Goal: Task Accomplishment & Management: Use online tool/utility

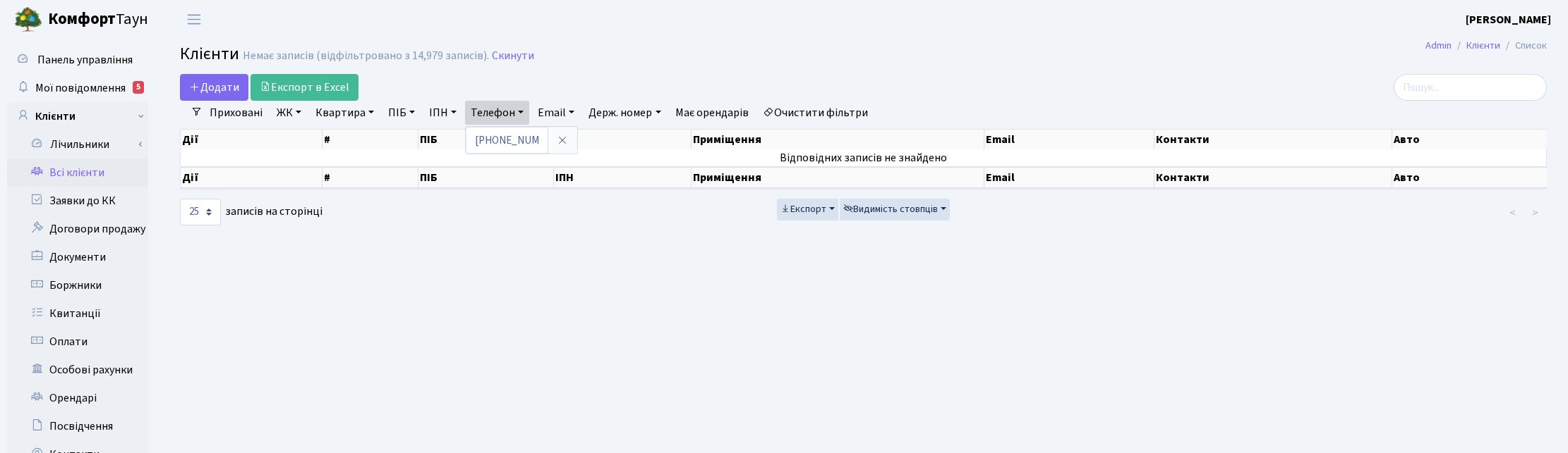
select select "25"
click at [516, 54] on link "Скинути" at bounding box center [513, 56] width 42 height 13
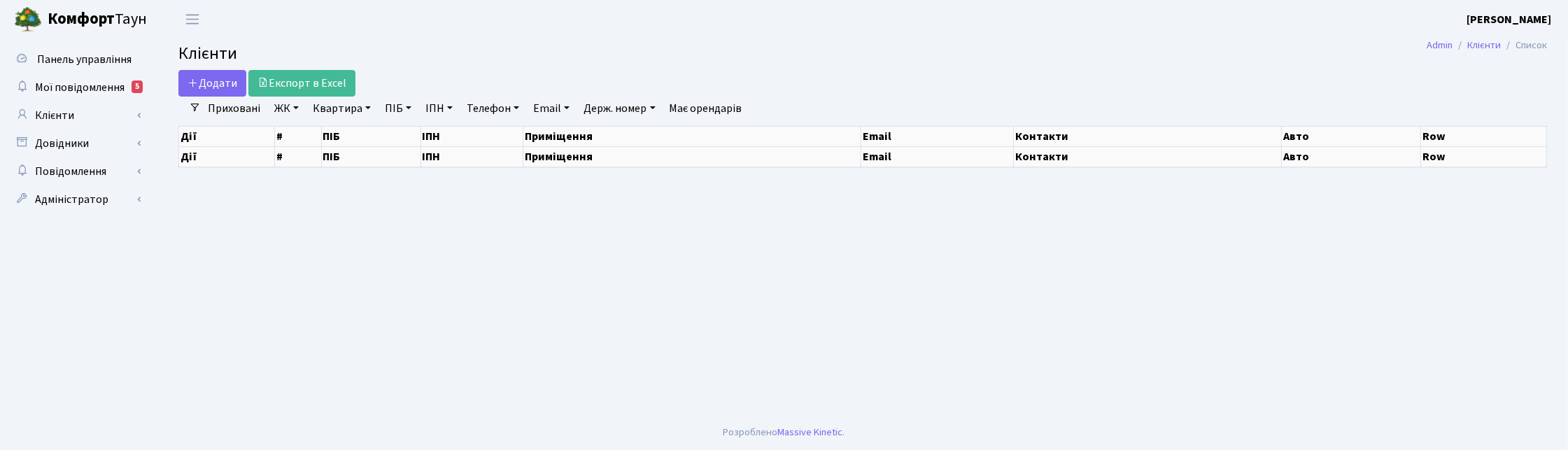
select select "25"
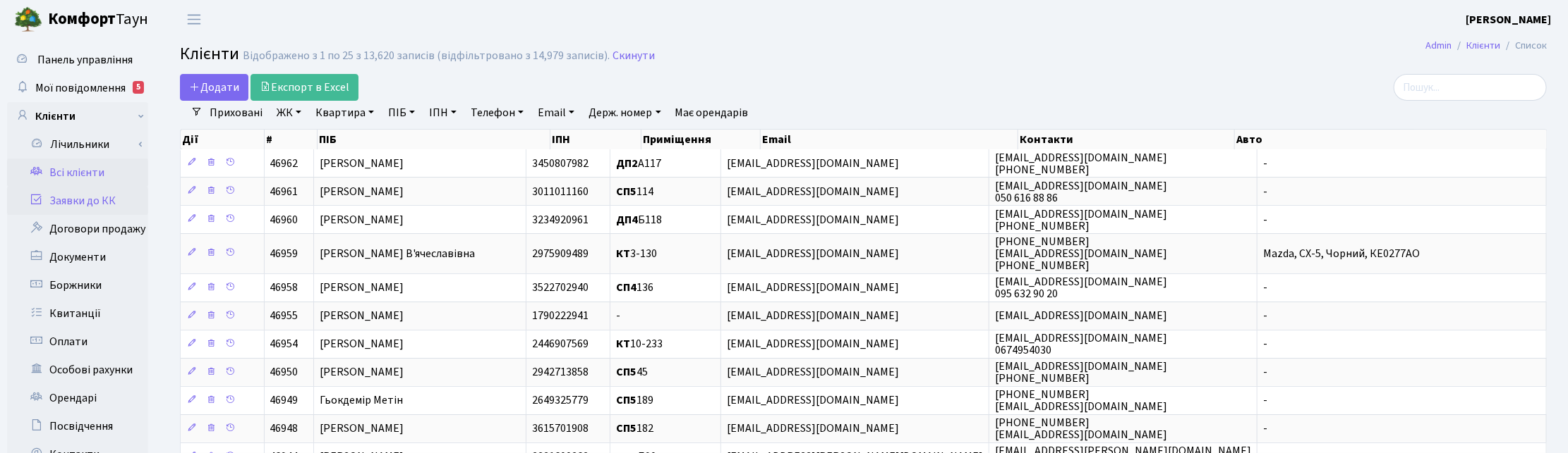
click at [94, 201] on link "Заявки до КК" at bounding box center [78, 201] width 141 height 28
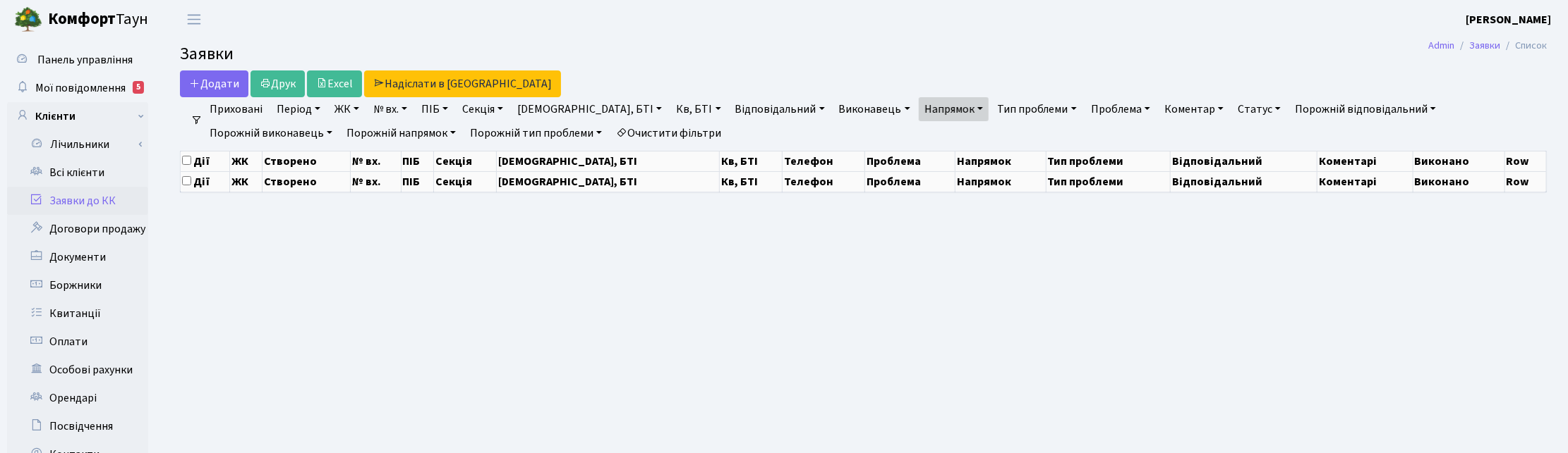
select select "25"
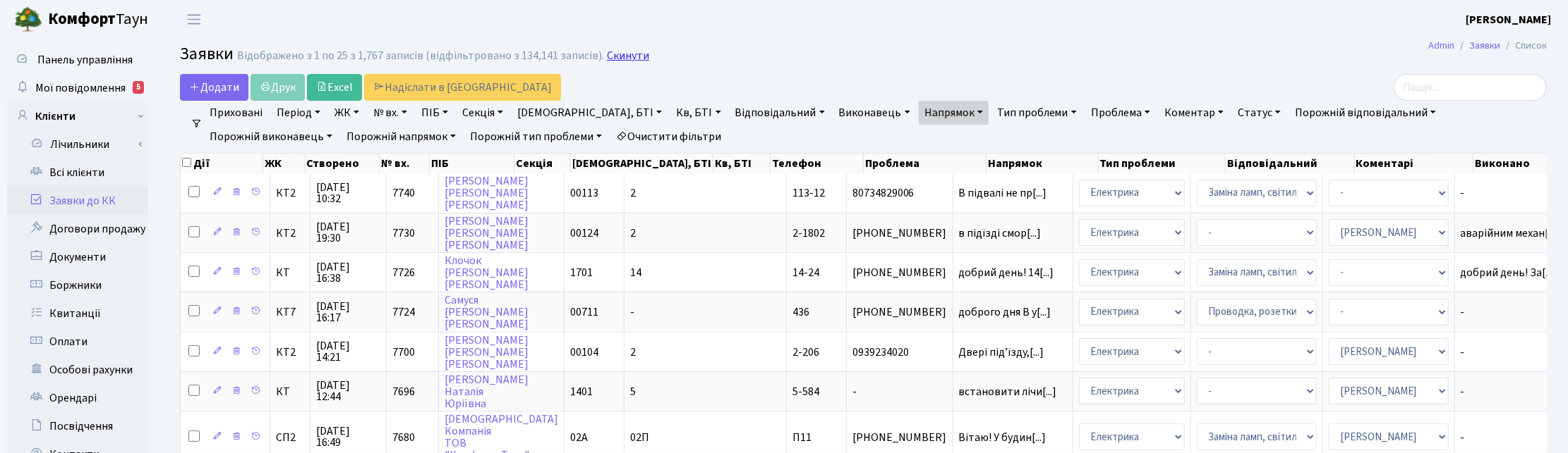
click at [609, 58] on link "Скинути" at bounding box center [628, 56] width 42 height 13
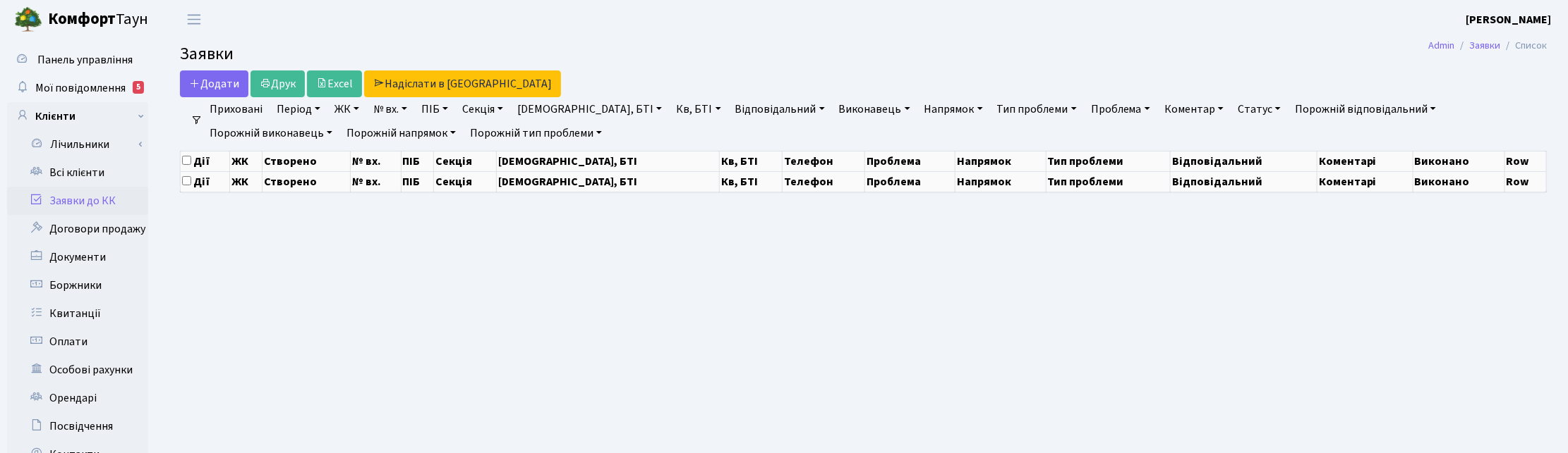
select select "25"
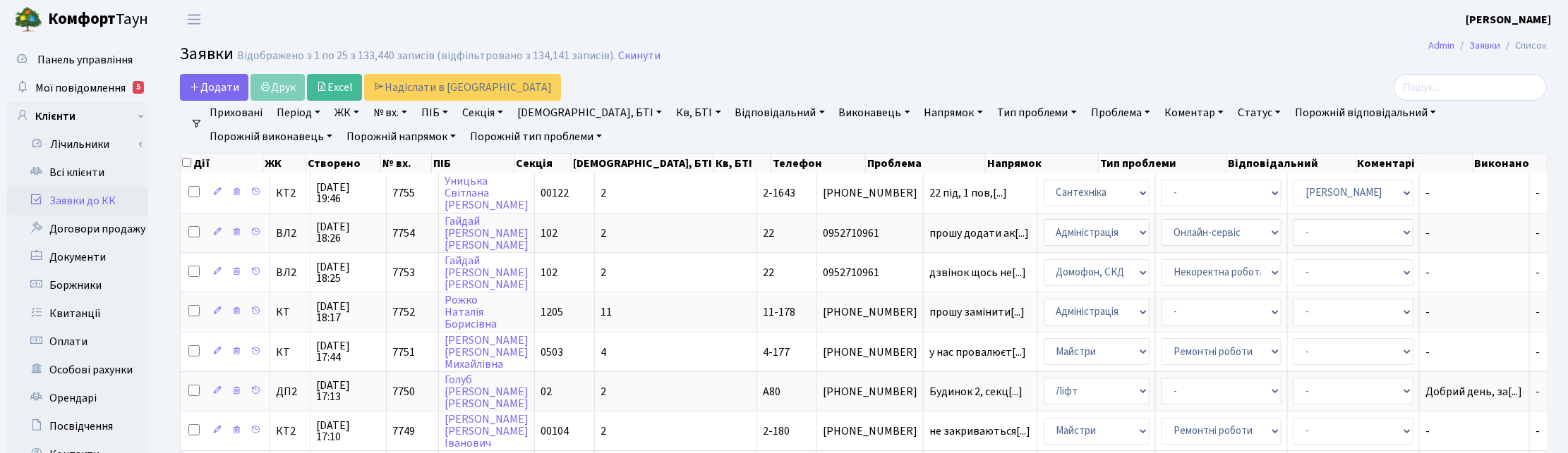
drag, startPoint x: 886, startPoint y: 110, endPoint x: 888, endPoint y: 146, distance: 36.1
click at [919, 111] on link "Напрямок" at bounding box center [953, 112] width 70 height 24
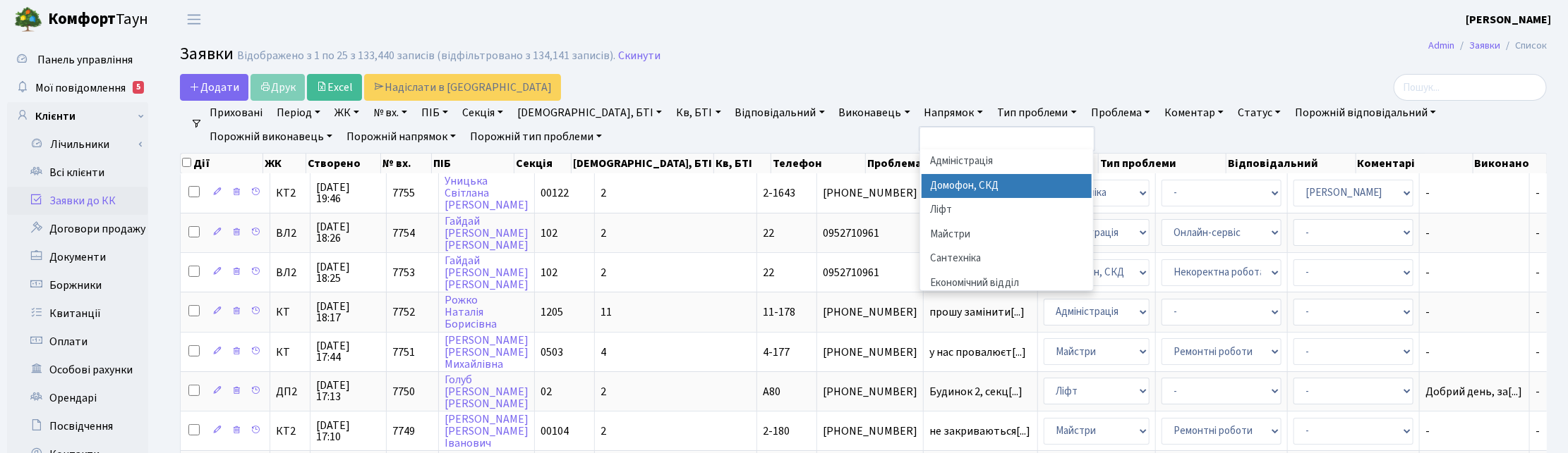
click at [922, 177] on li "Домофон, СКД" at bounding box center [1007, 186] width 171 height 24
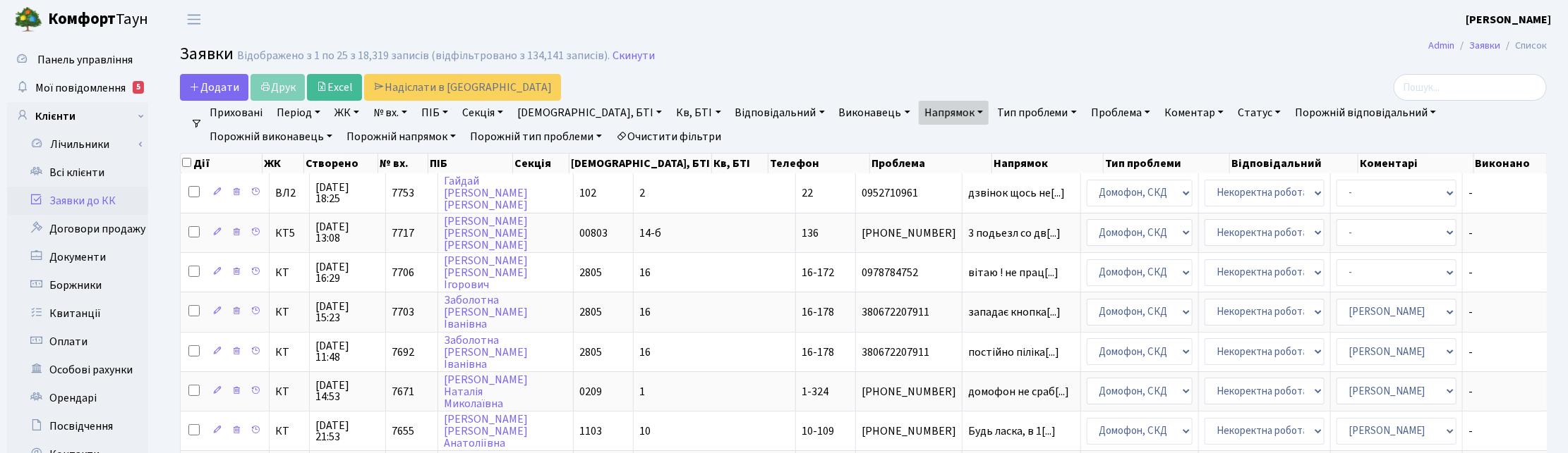
click at [1085, 114] on link "Проблема" at bounding box center [1120, 112] width 70 height 24
click at [1168, 139] on link at bounding box center [1183, 140] width 30 height 27
click at [1232, 114] on link "Статус" at bounding box center [1259, 112] width 54 height 24
click at [1233, 191] on link "Не виконано" at bounding box center [1288, 199] width 112 height 22
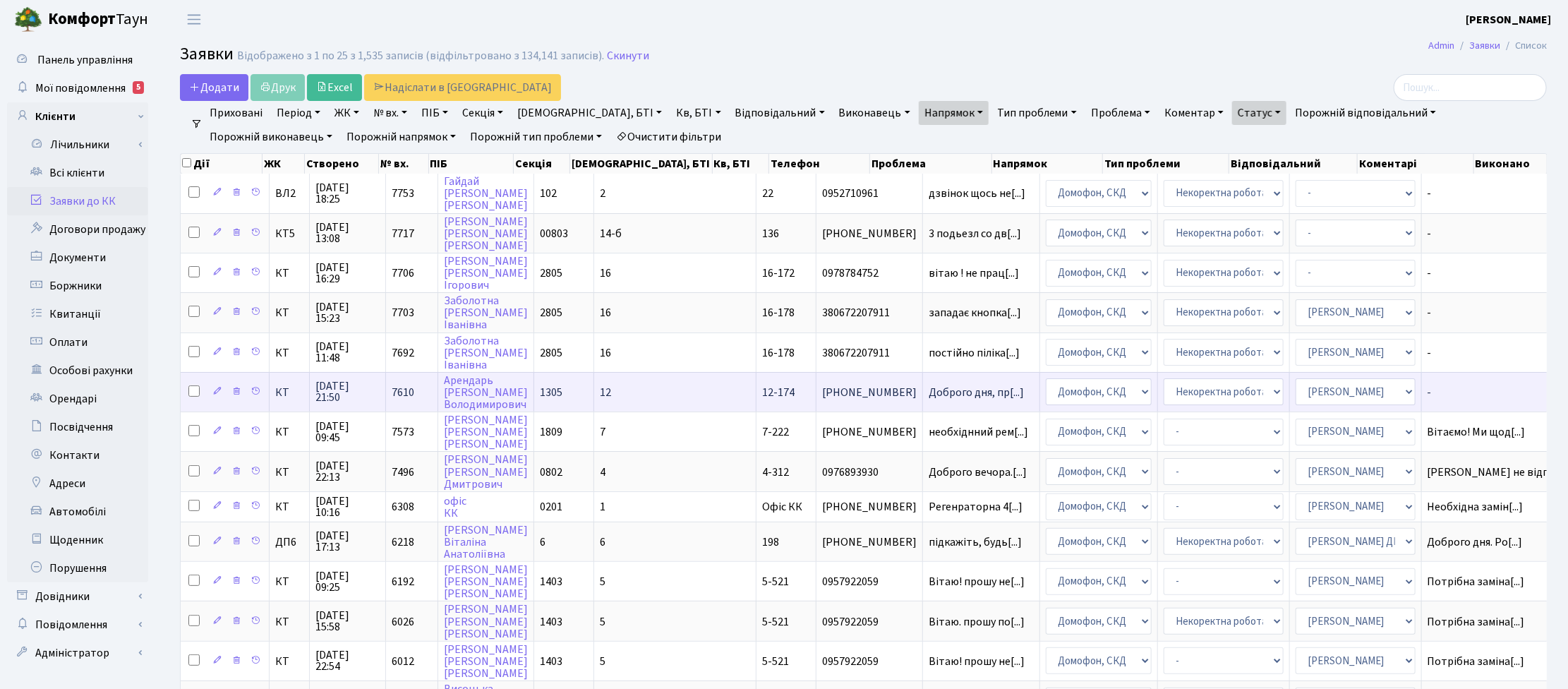
click at [196, 389] on input "checkbox" at bounding box center [194, 391] width 11 height 11
checkbox input "true"
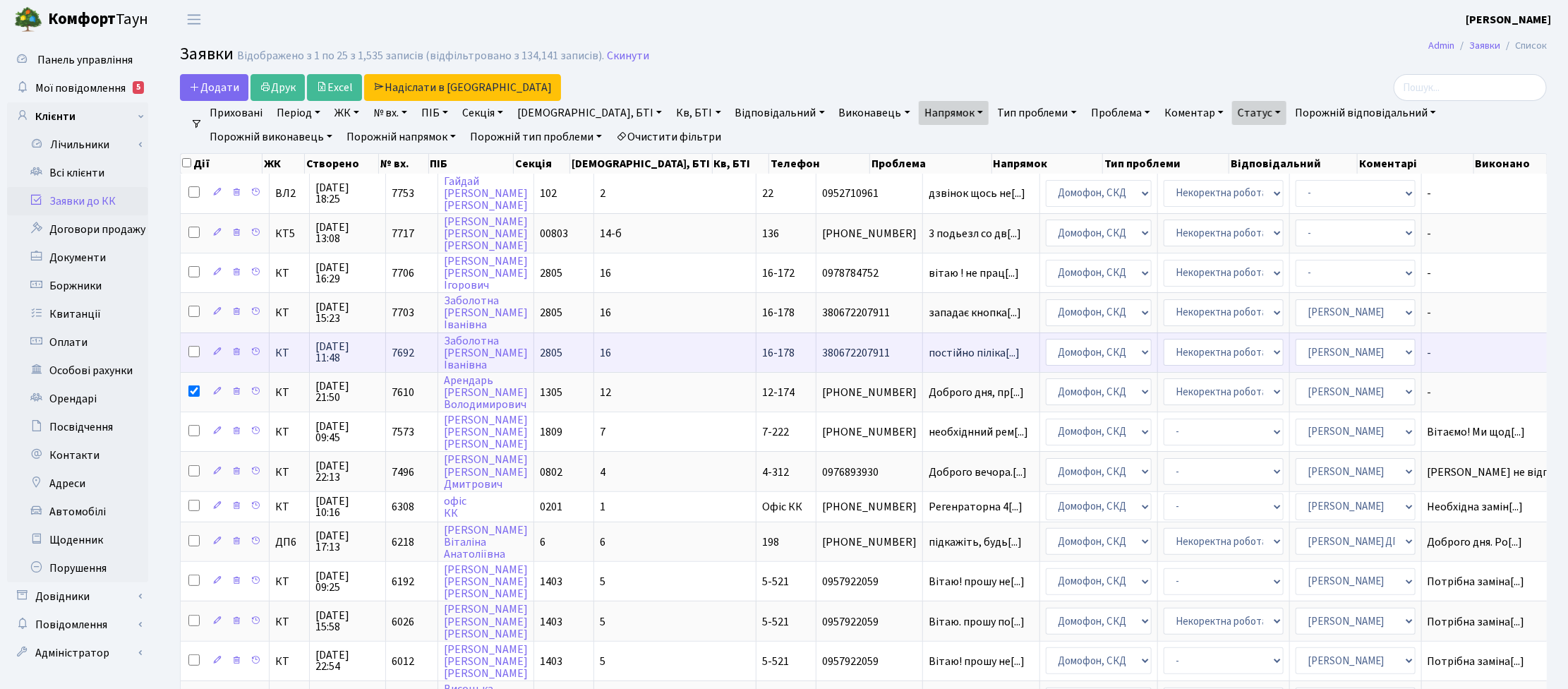
click at [192, 346] on input "checkbox" at bounding box center [194, 351] width 11 height 11
checkbox input "true"
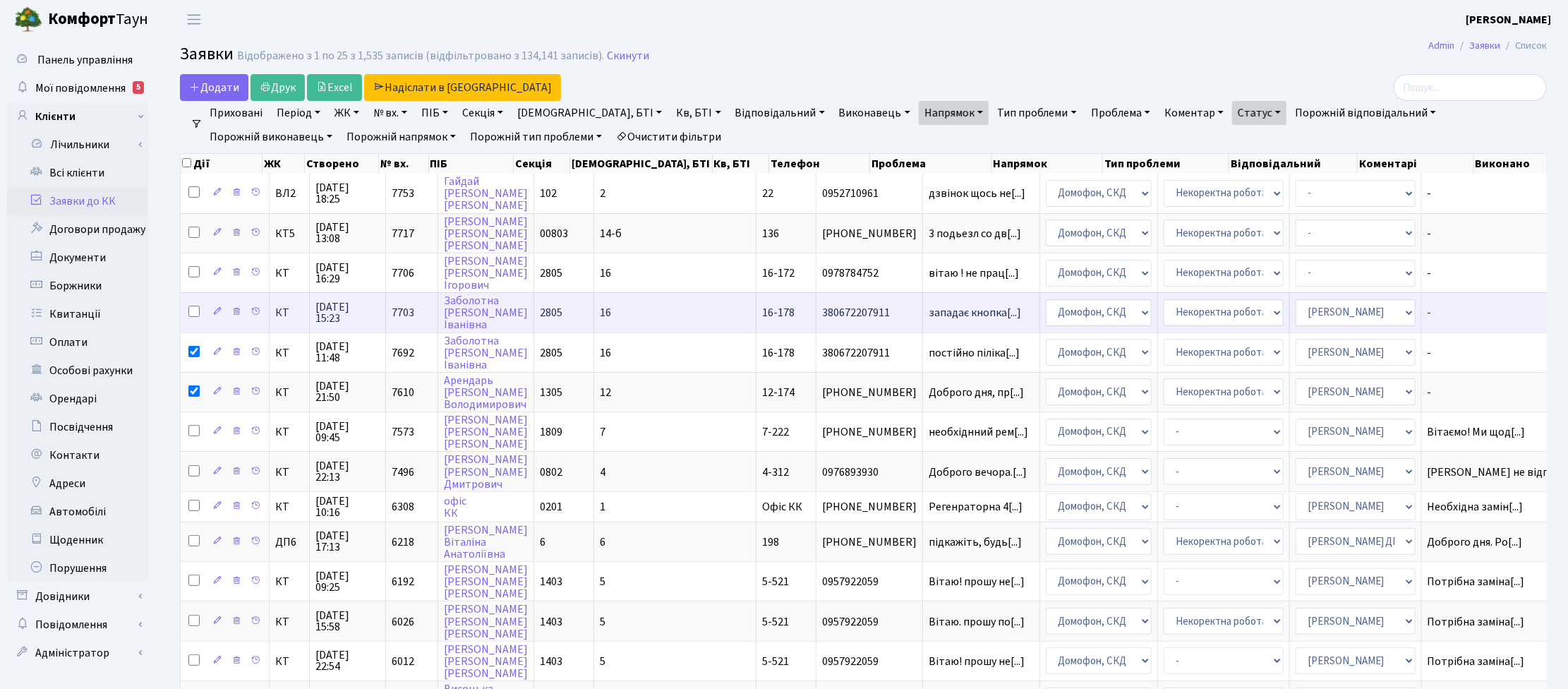
click at [195, 308] on input "checkbox" at bounding box center [194, 311] width 11 height 11
checkbox input "true"
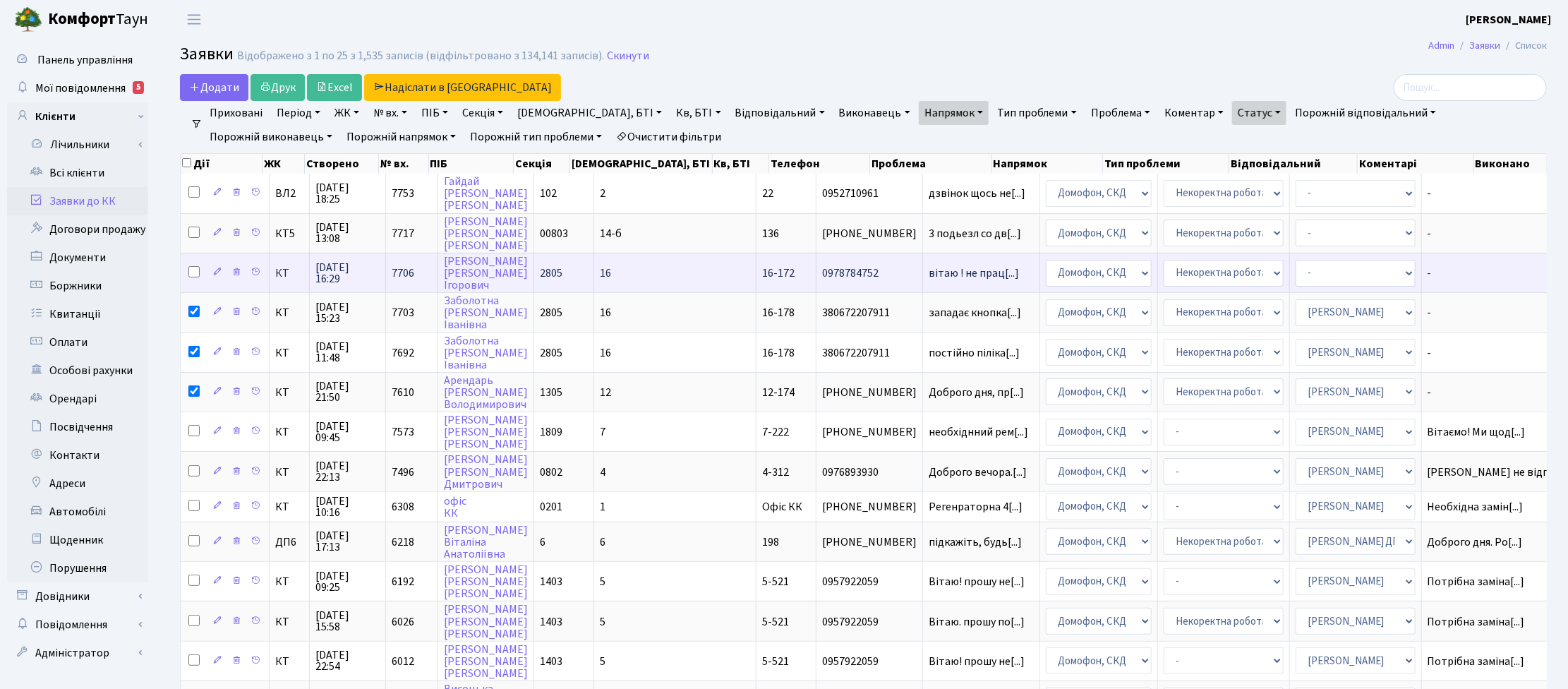
click at [192, 269] on input "checkbox" at bounding box center [194, 272] width 11 height 11
checkbox input "true"
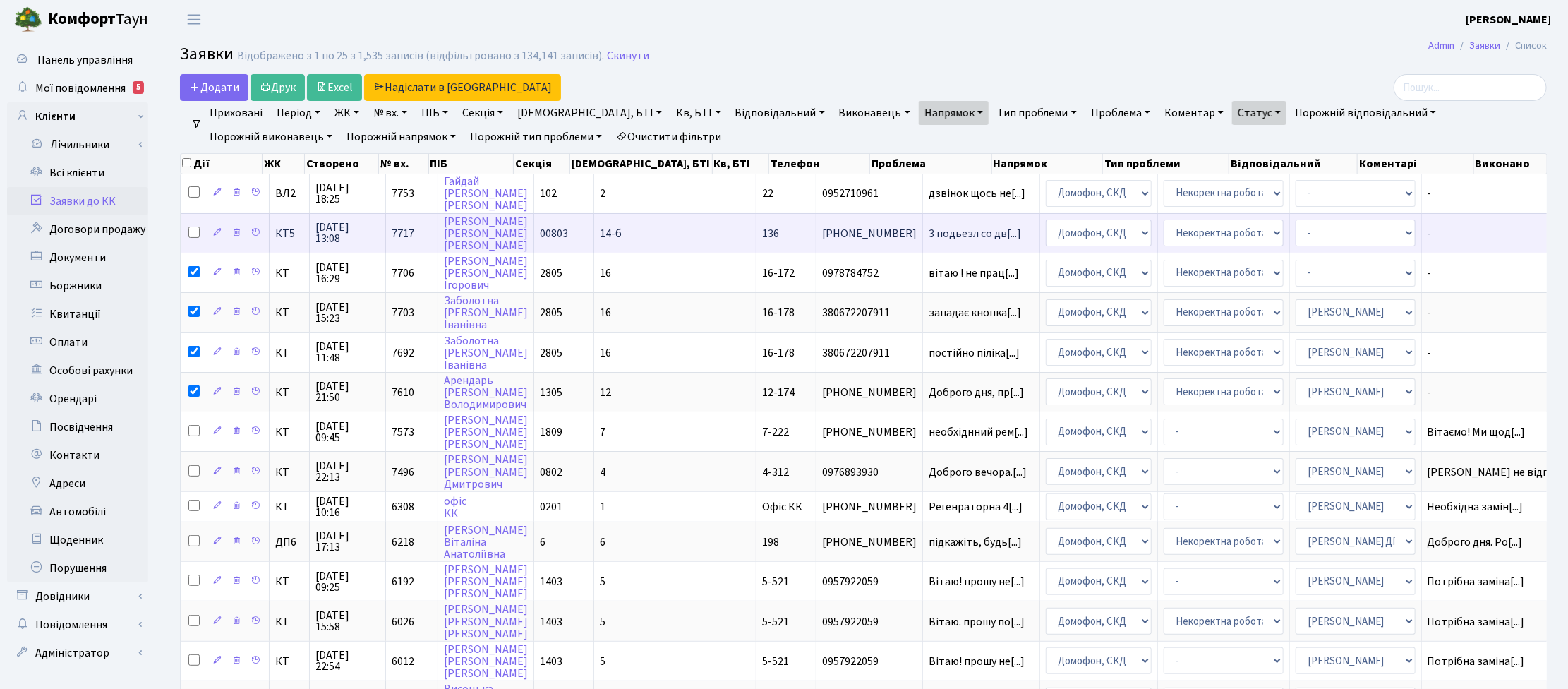
click at [192, 230] on input "checkbox" at bounding box center [194, 232] width 11 height 11
checkbox input "true"
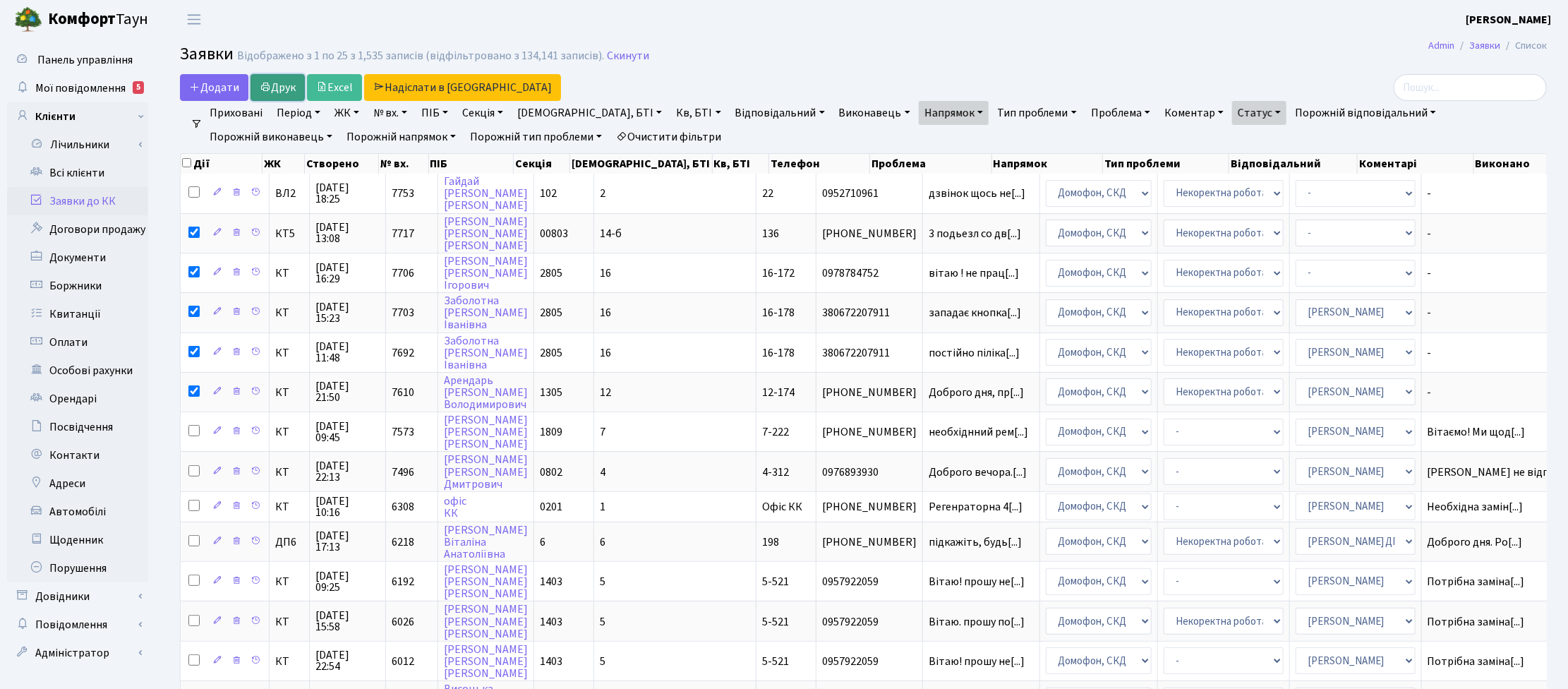
click at [286, 80] on link "Друк" at bounding box center [277, 87] width 54 height 27
click at [286, 83] on link "Друк" at bounding box center [277, 87] width 54 height 27
click at [186, 166] on input "checkbox" at bounding box center [186, 163] width 9 height 9
checkbox input "true"
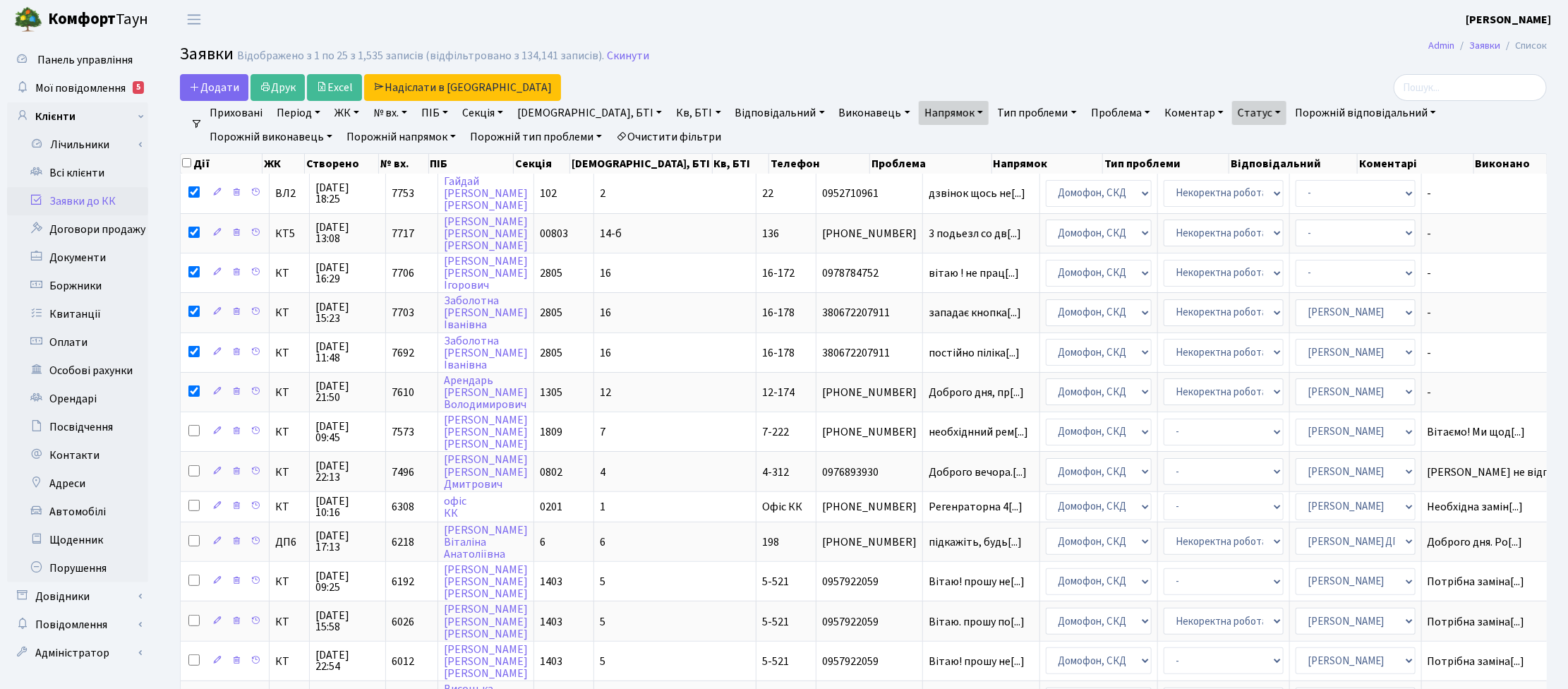
checkbox input "true"
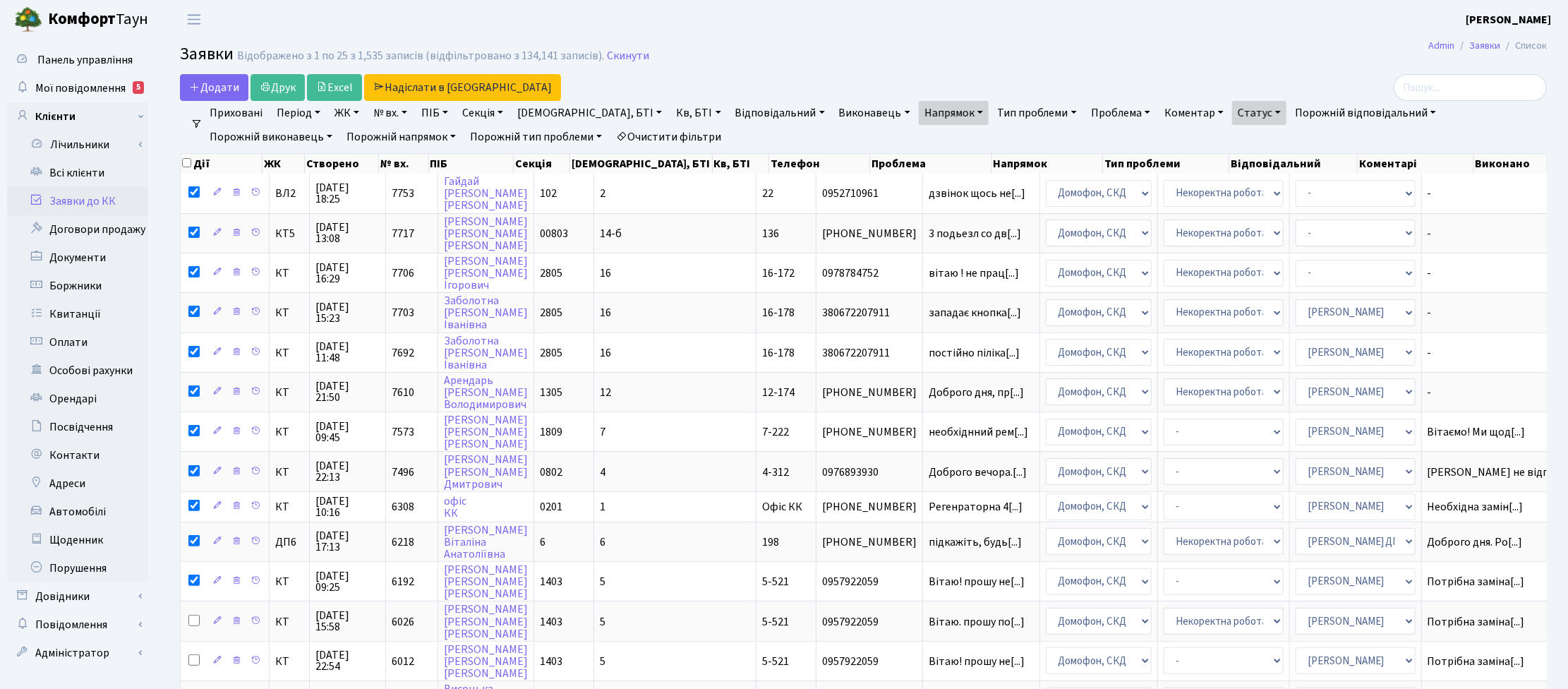
checkbox input "true"
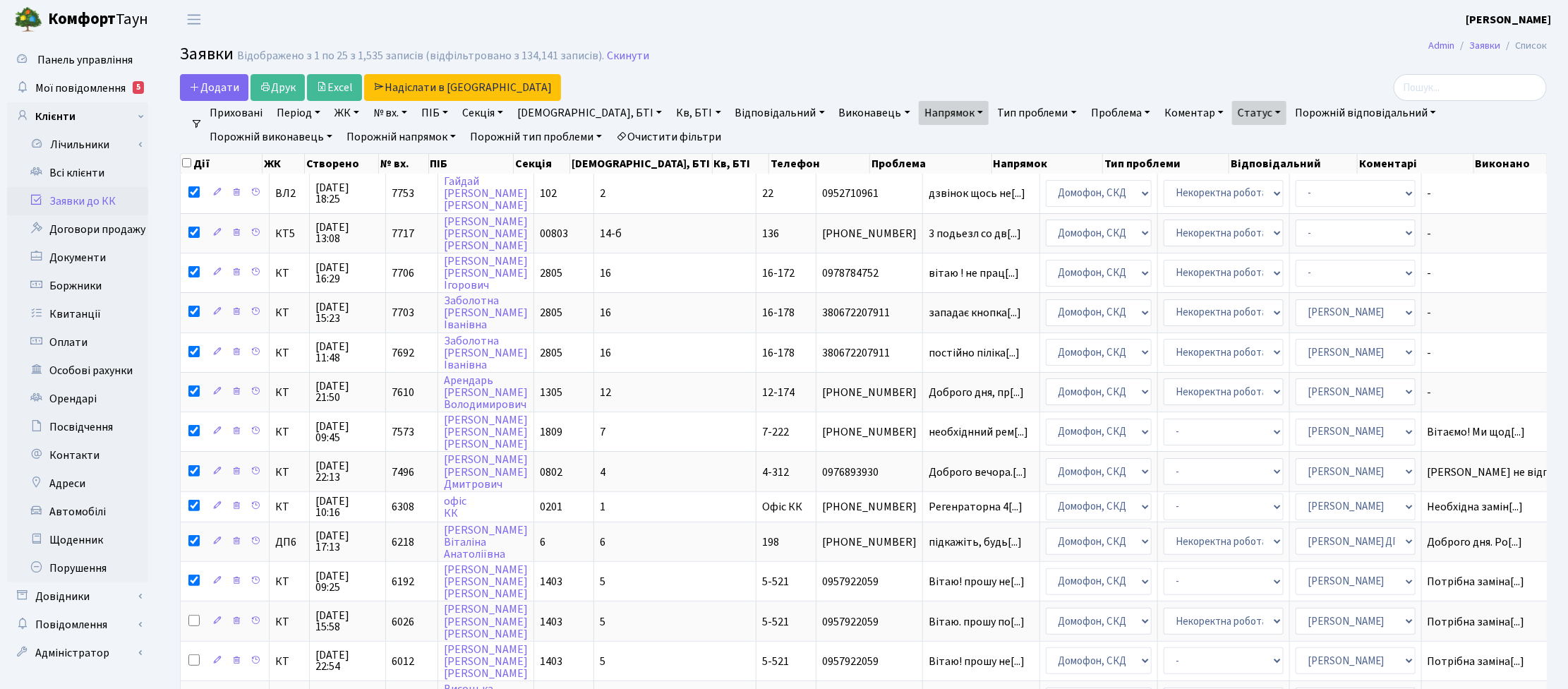
checkbox input "true"
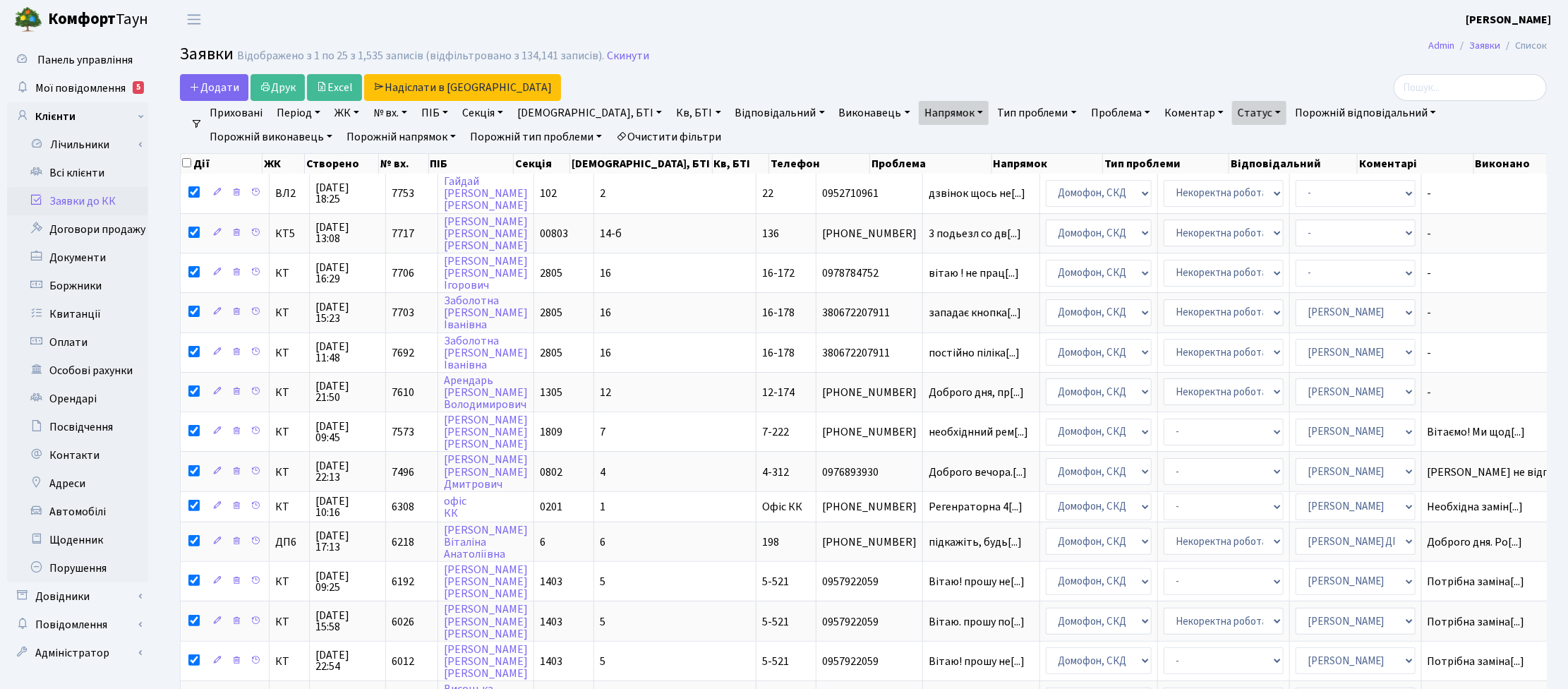
checkbox input "true"
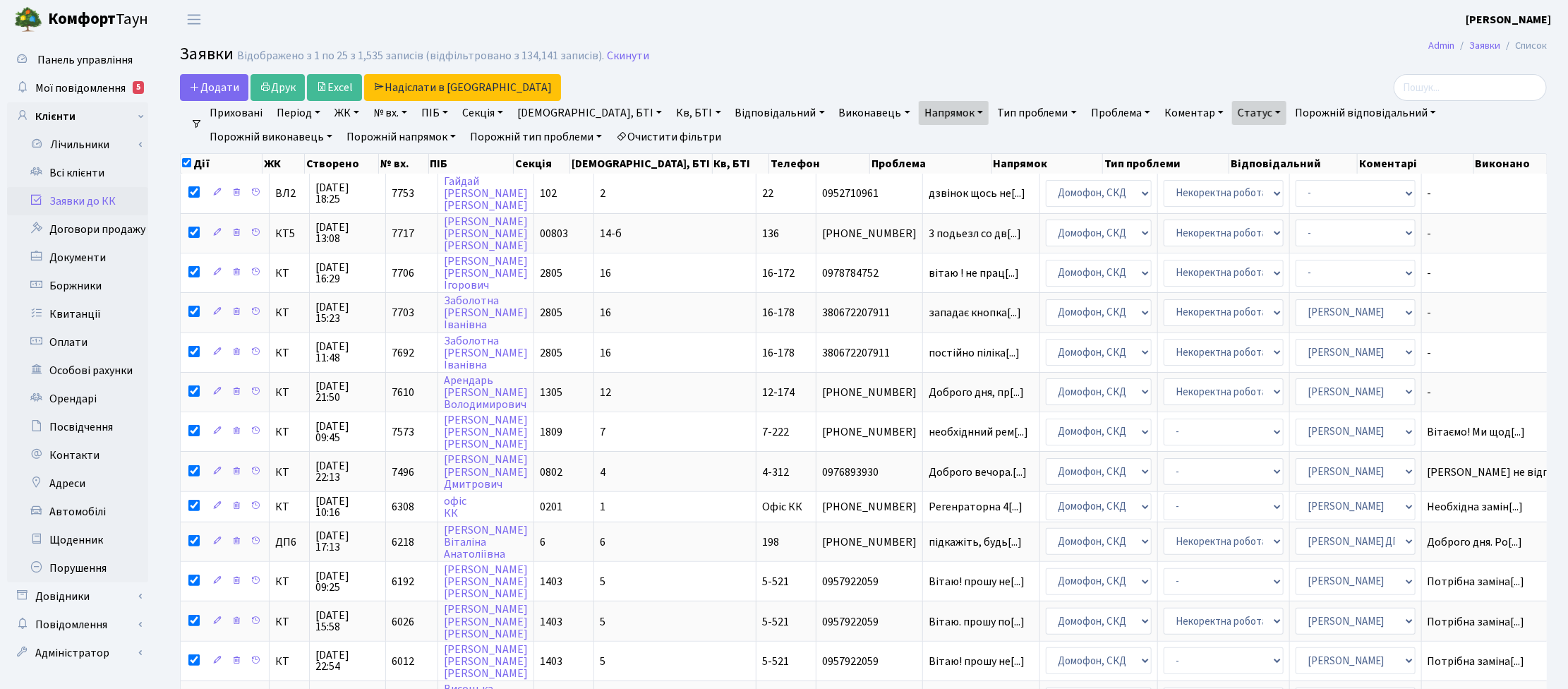
click at [185, 166] on input "checkbox" at bounding box center [186, 163] width 9 height 9
checkbox input "false"
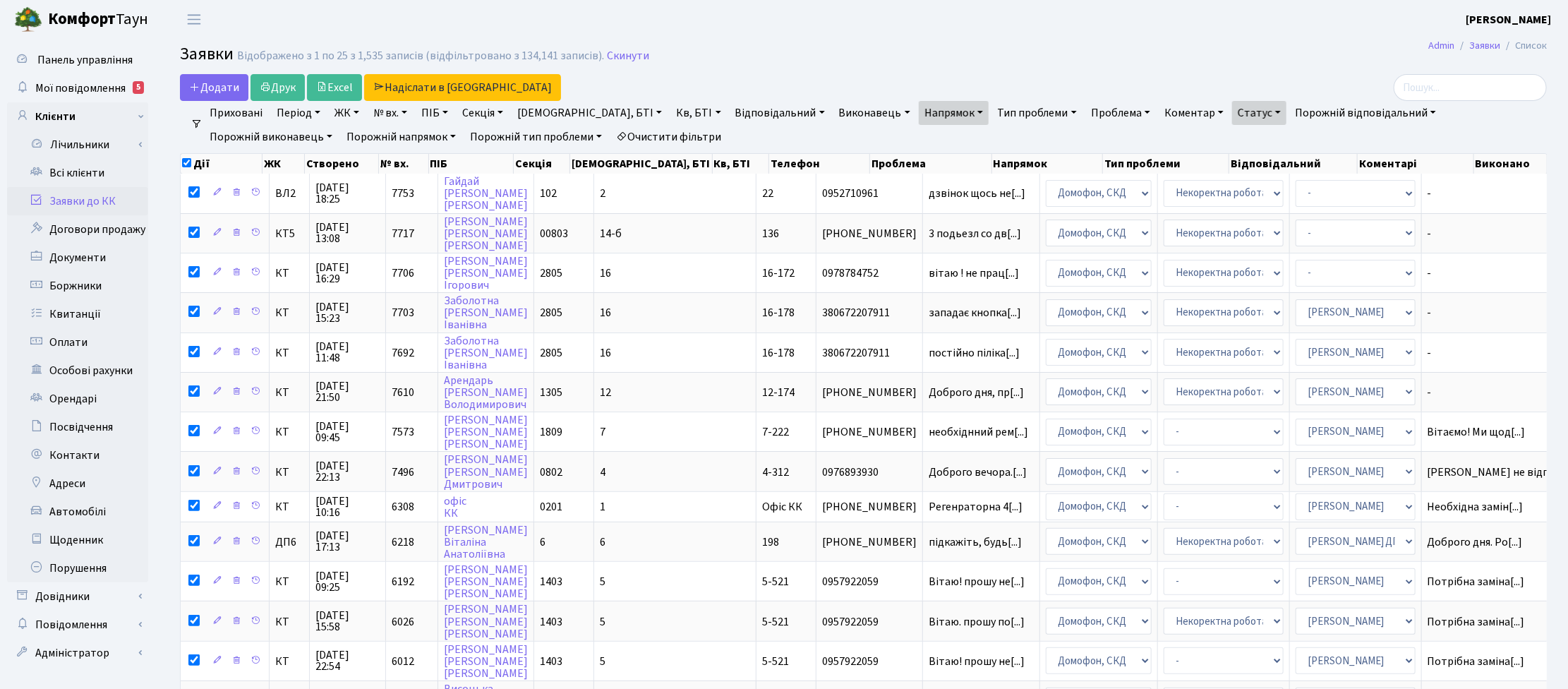
checkbox input "false"
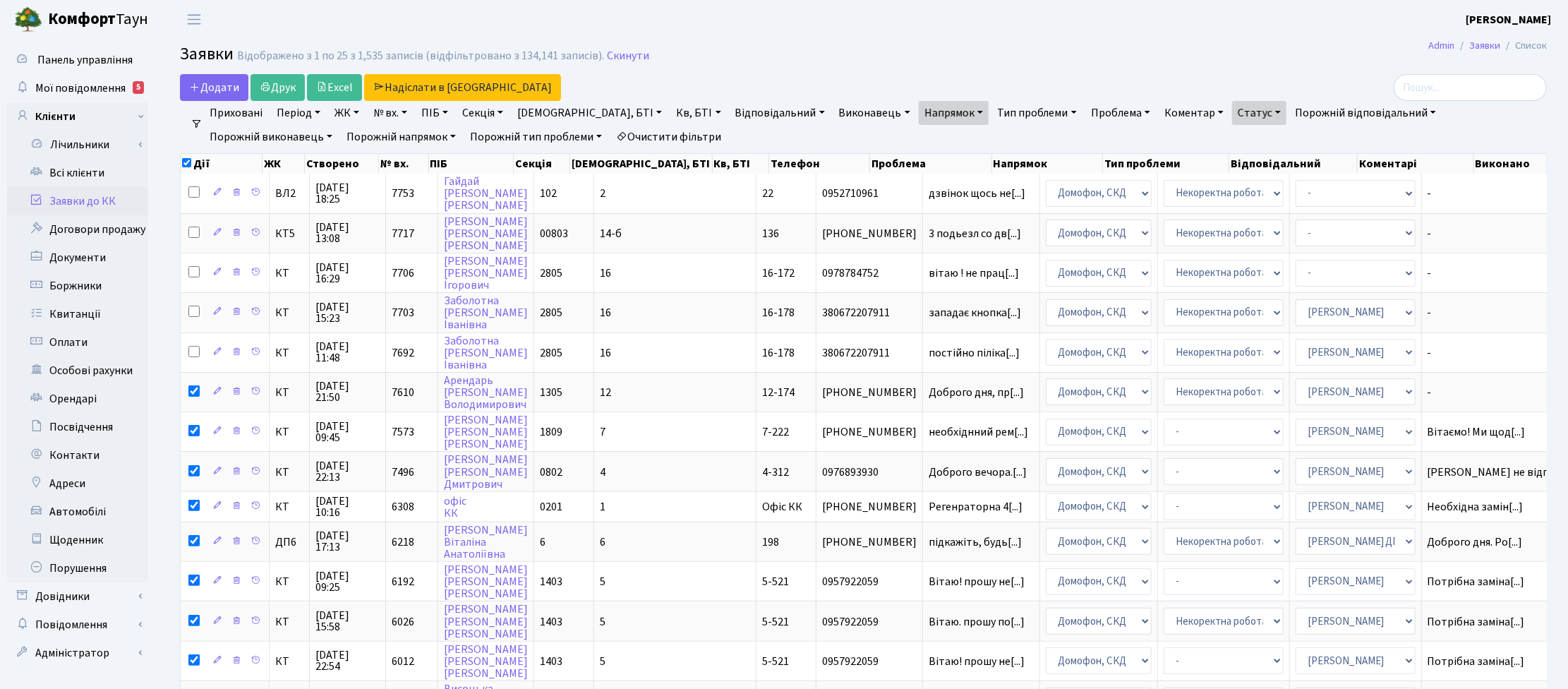
checkbox input "false"
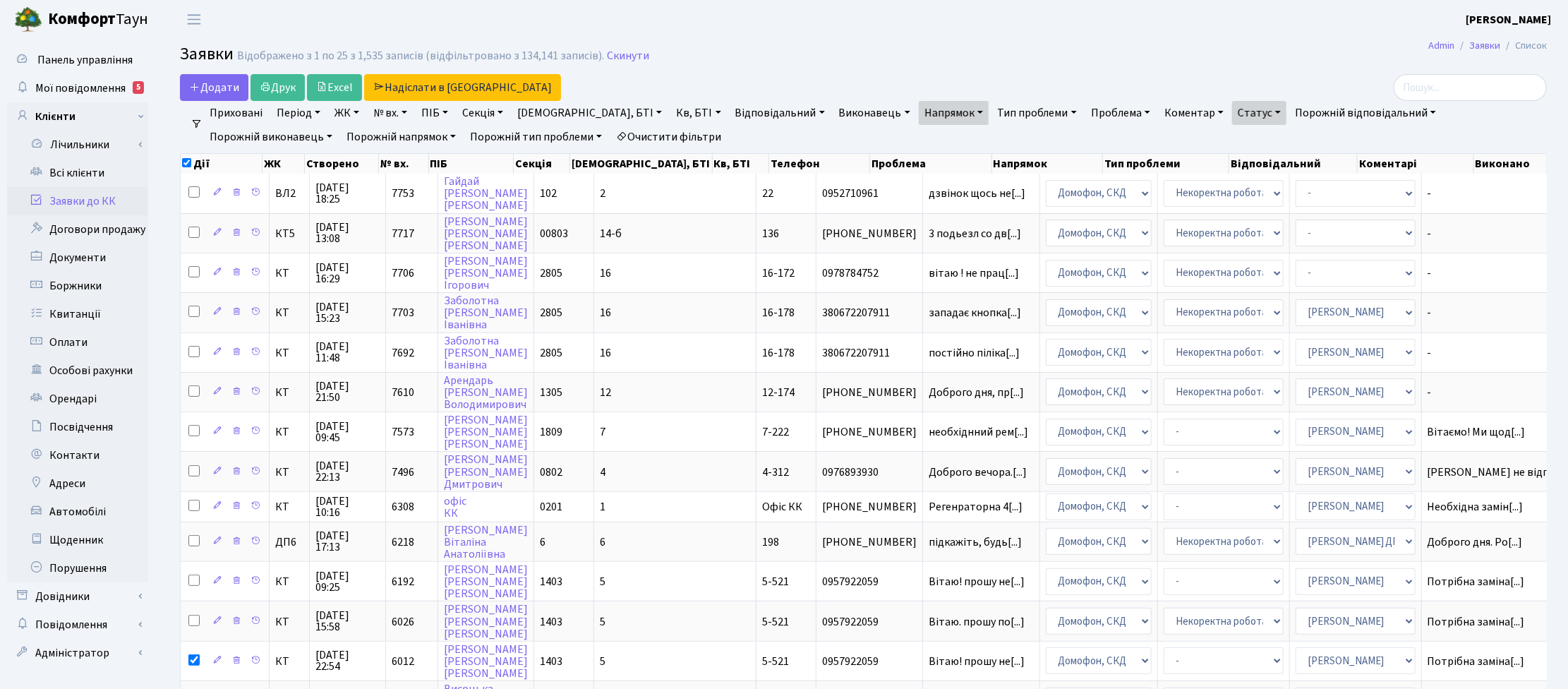
checkbox input "false"
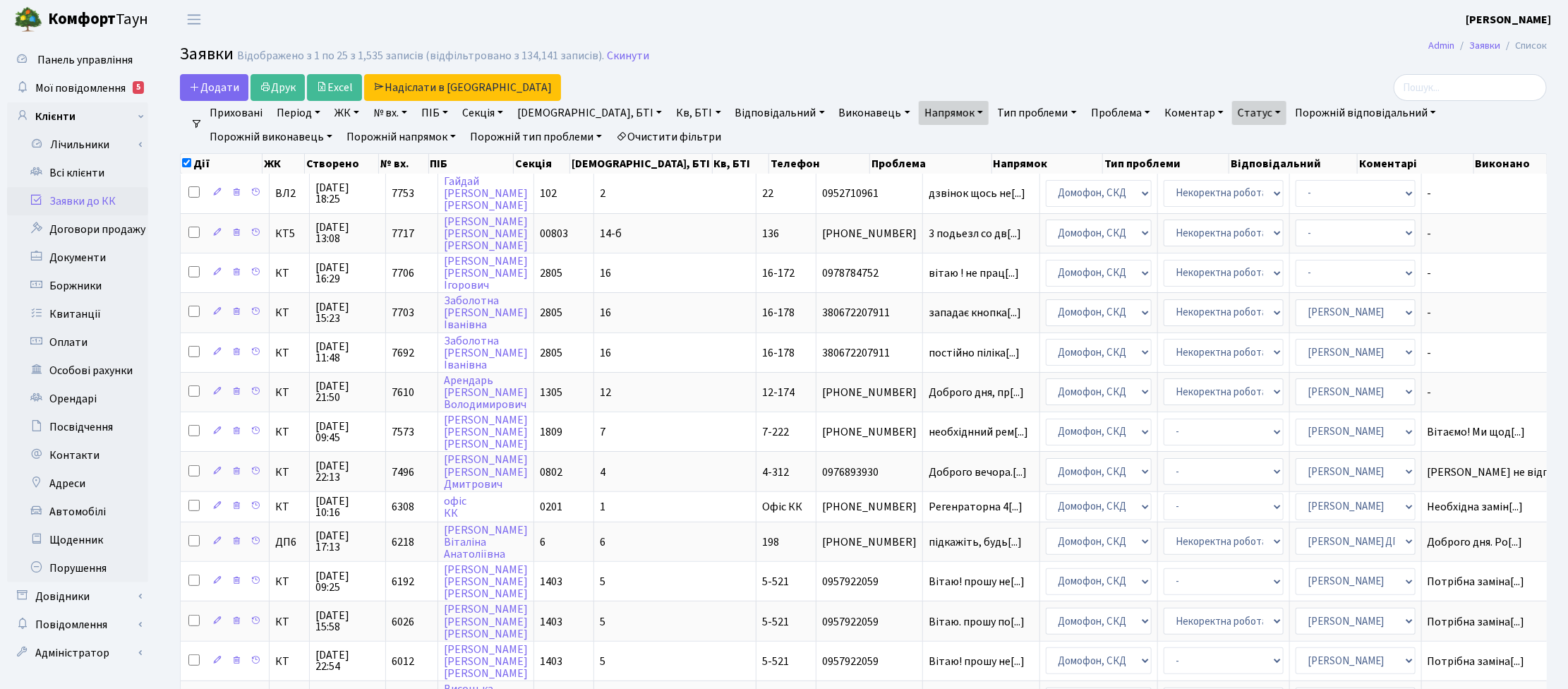
checkbox input "false"
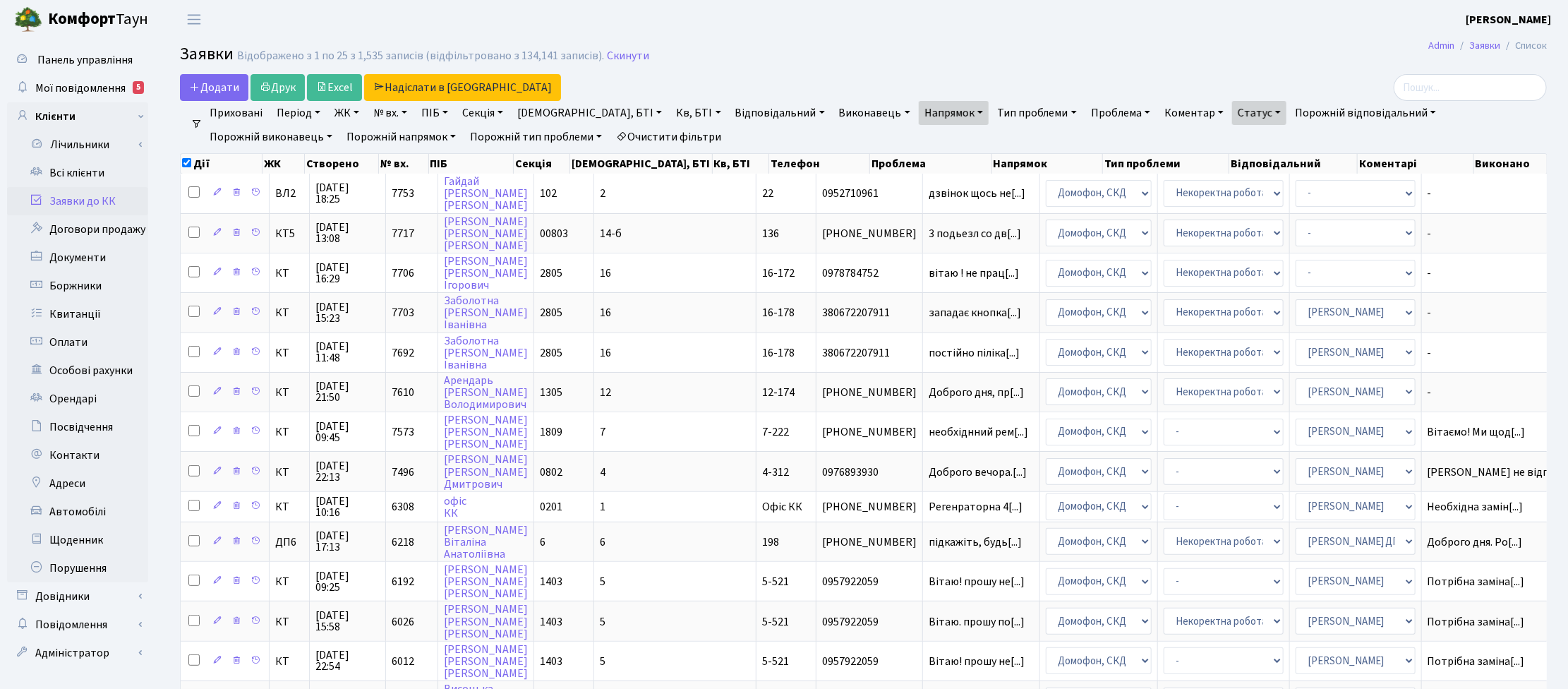
checkbox input "false"
click at [919, 113] on link "Напрямок" at bounding box center [953, 112] width 70 height 24
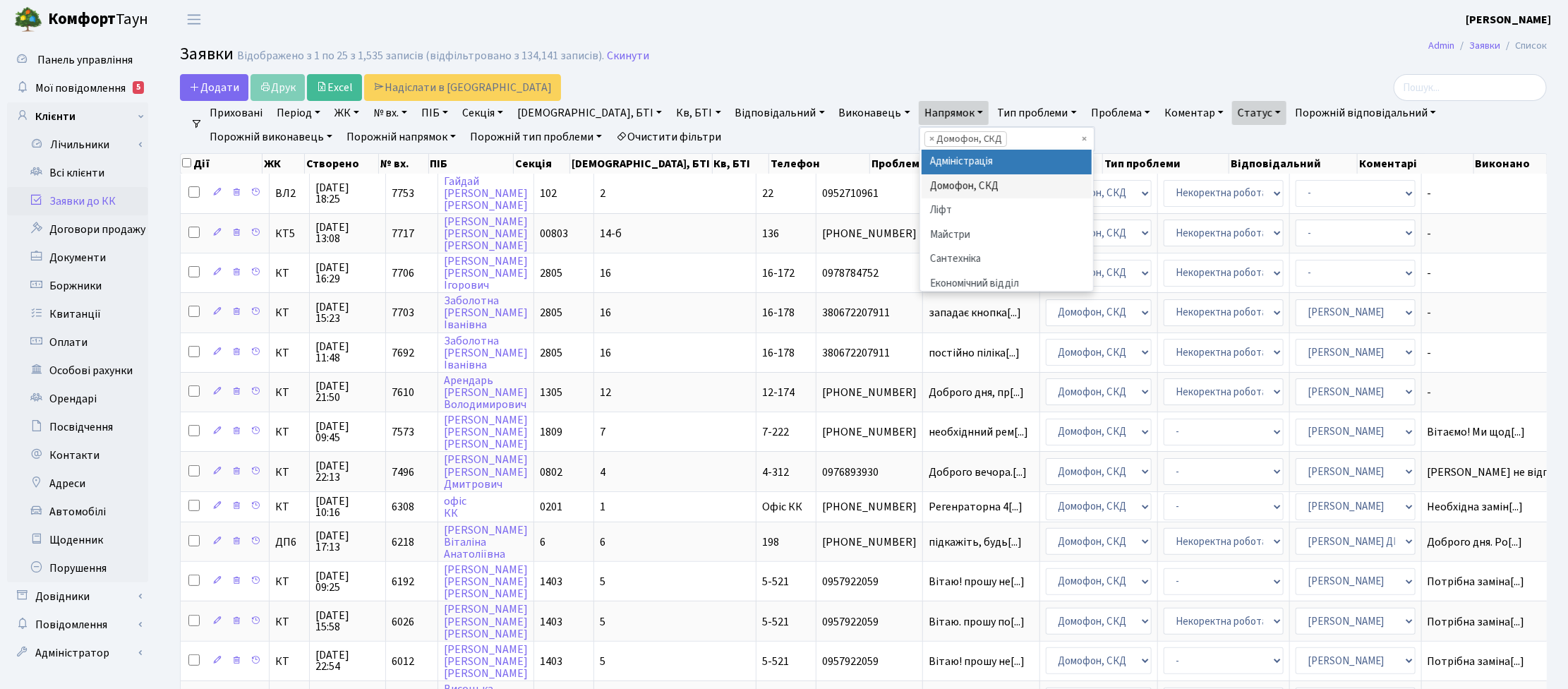
click at [930, 136] on span "×" at bounding box center [932, 138] width 5 height 14
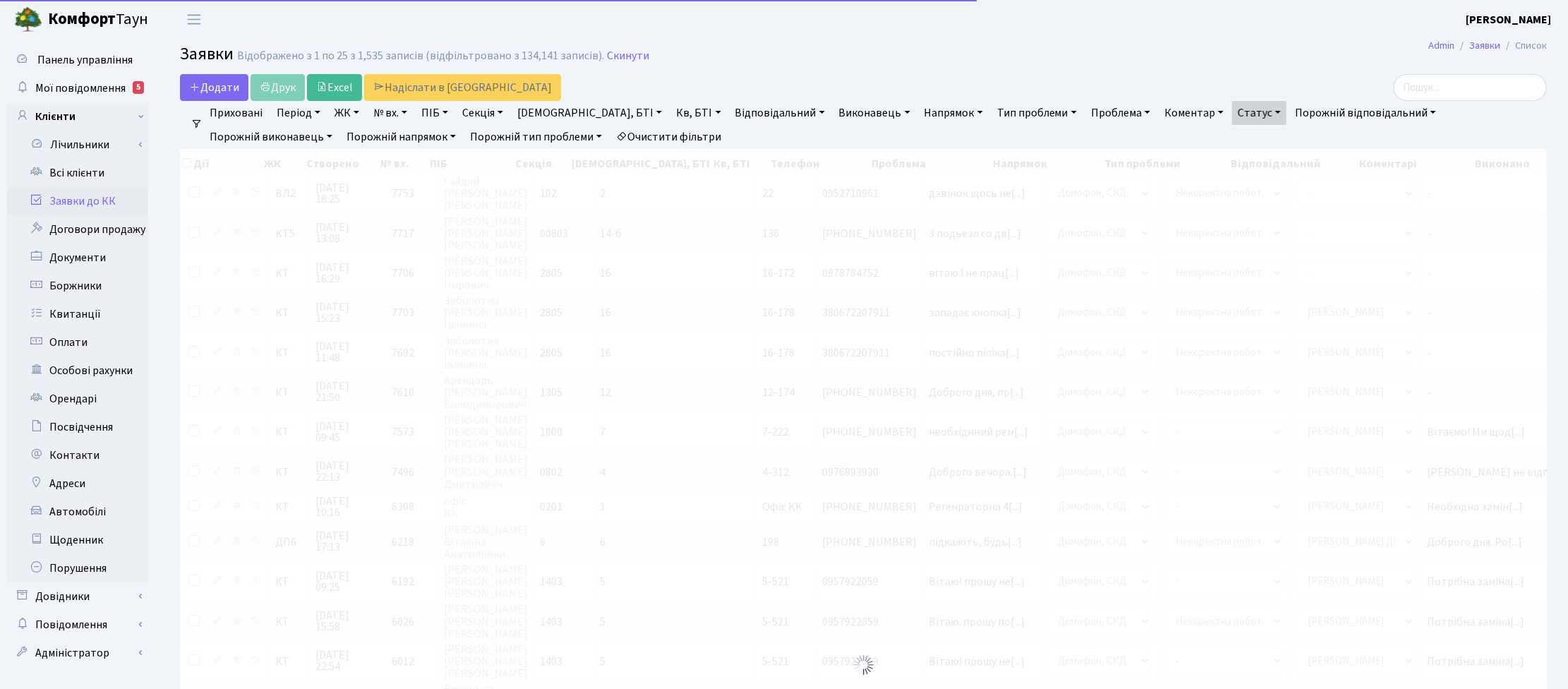
click at [919, 113] on link "Напрямок" at bounding box center [953, 112] width 70 height 24
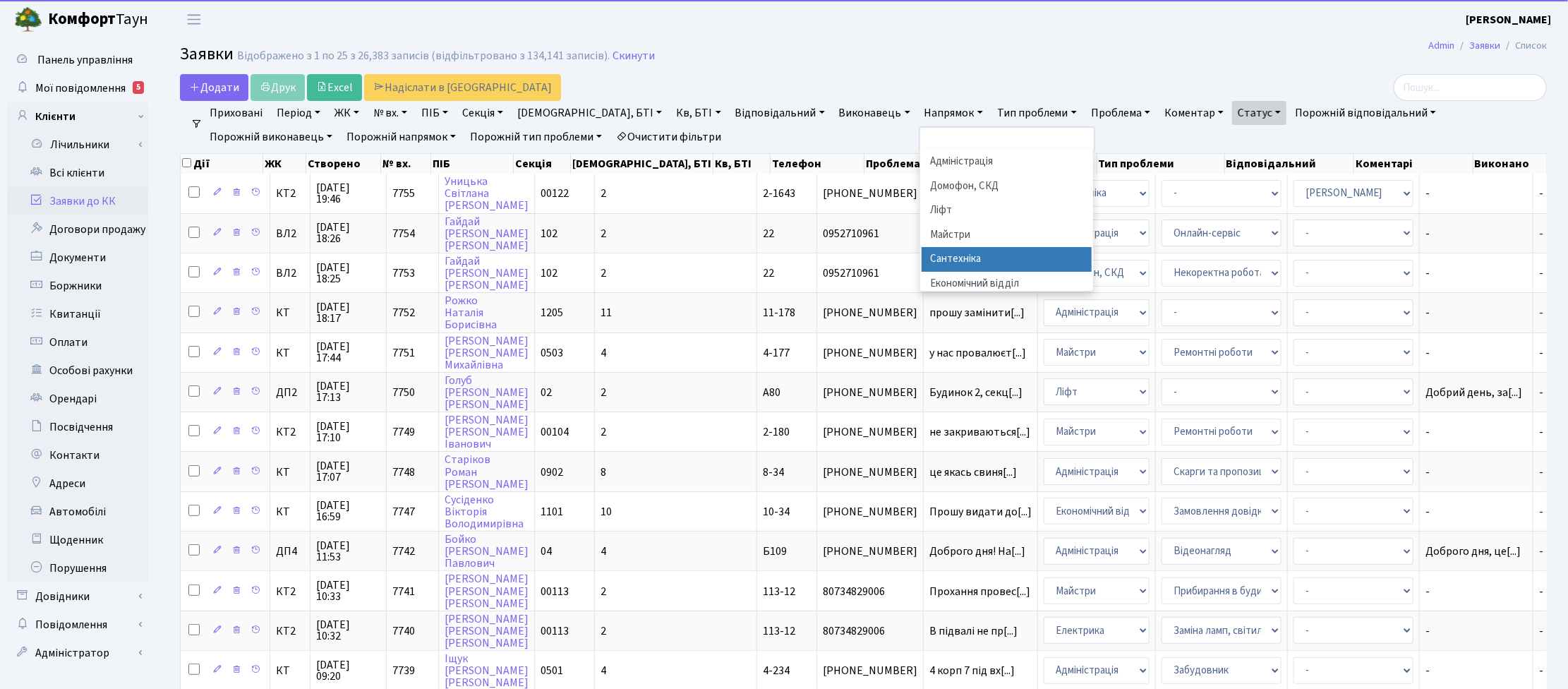
scroll to position [88, 0]
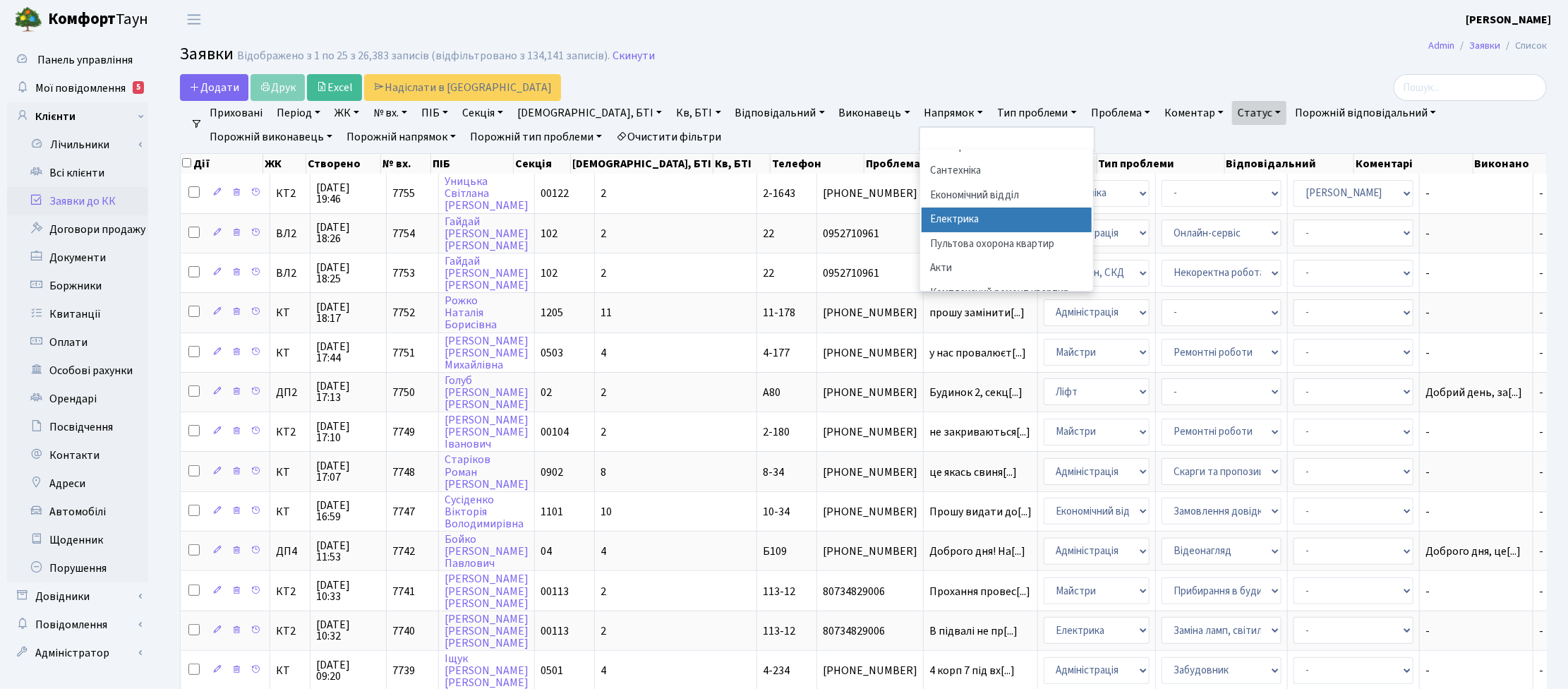
click at [922, 220] on li "Електрика" at bounding box center [1007, 219] width 171 height 24
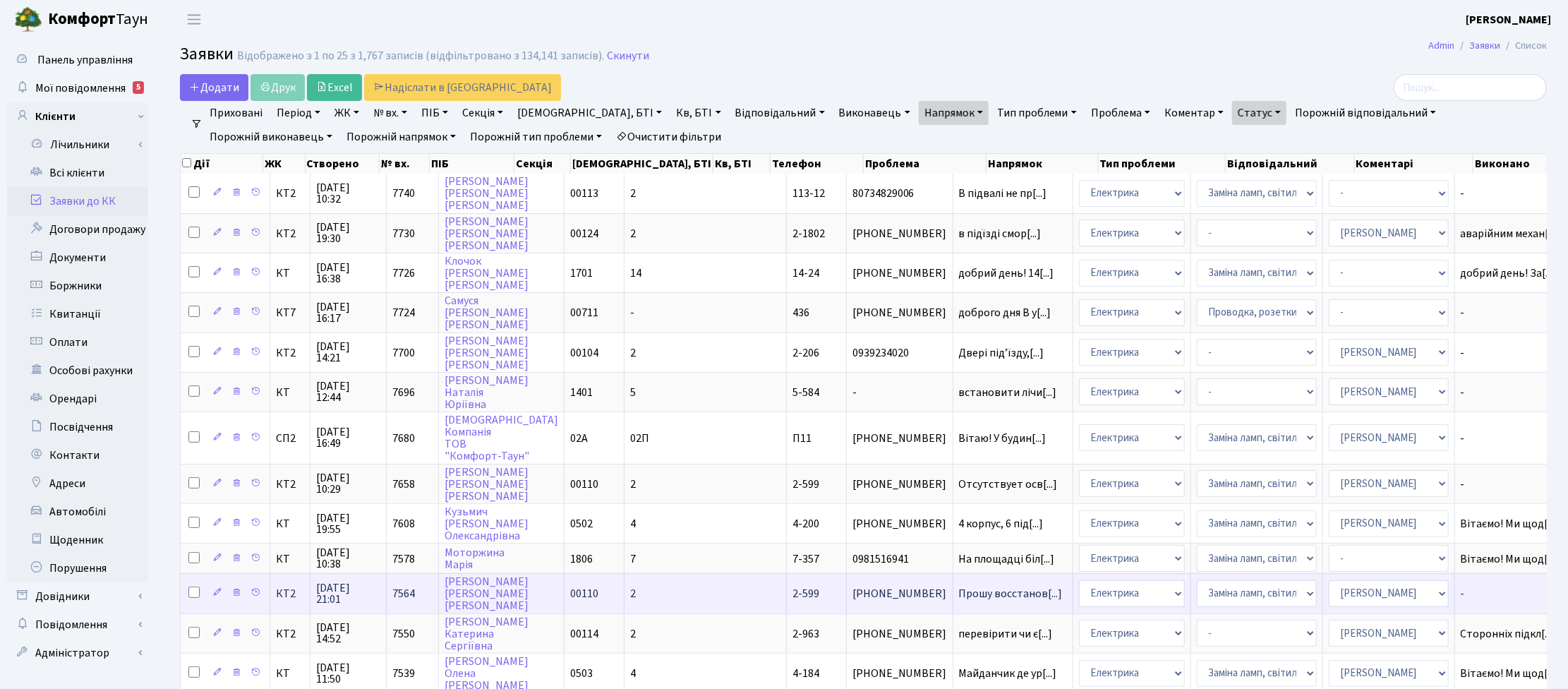
click at [343, 454] on span "01.09.2025 21:01" at bounding box center [348, 594] width 64 height 23
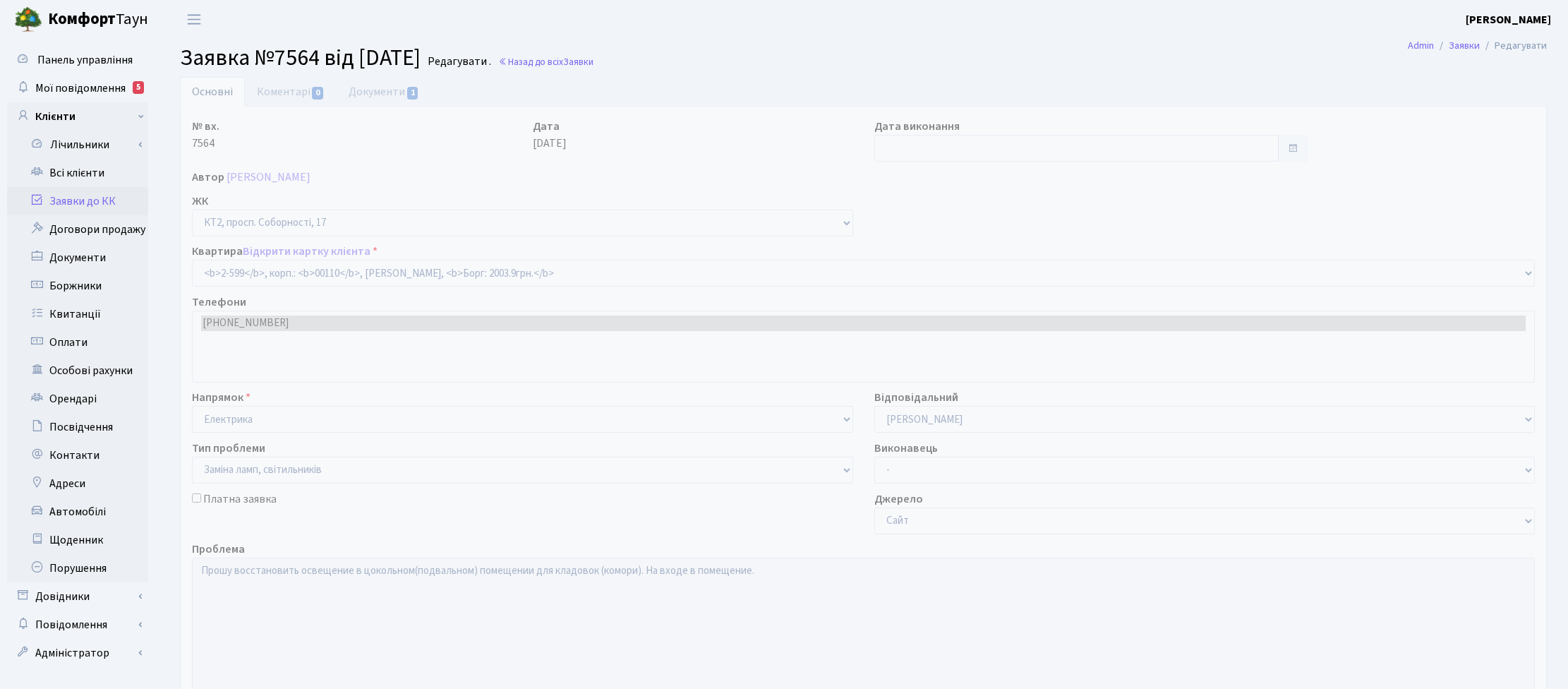
select select "15654"
select select "40"
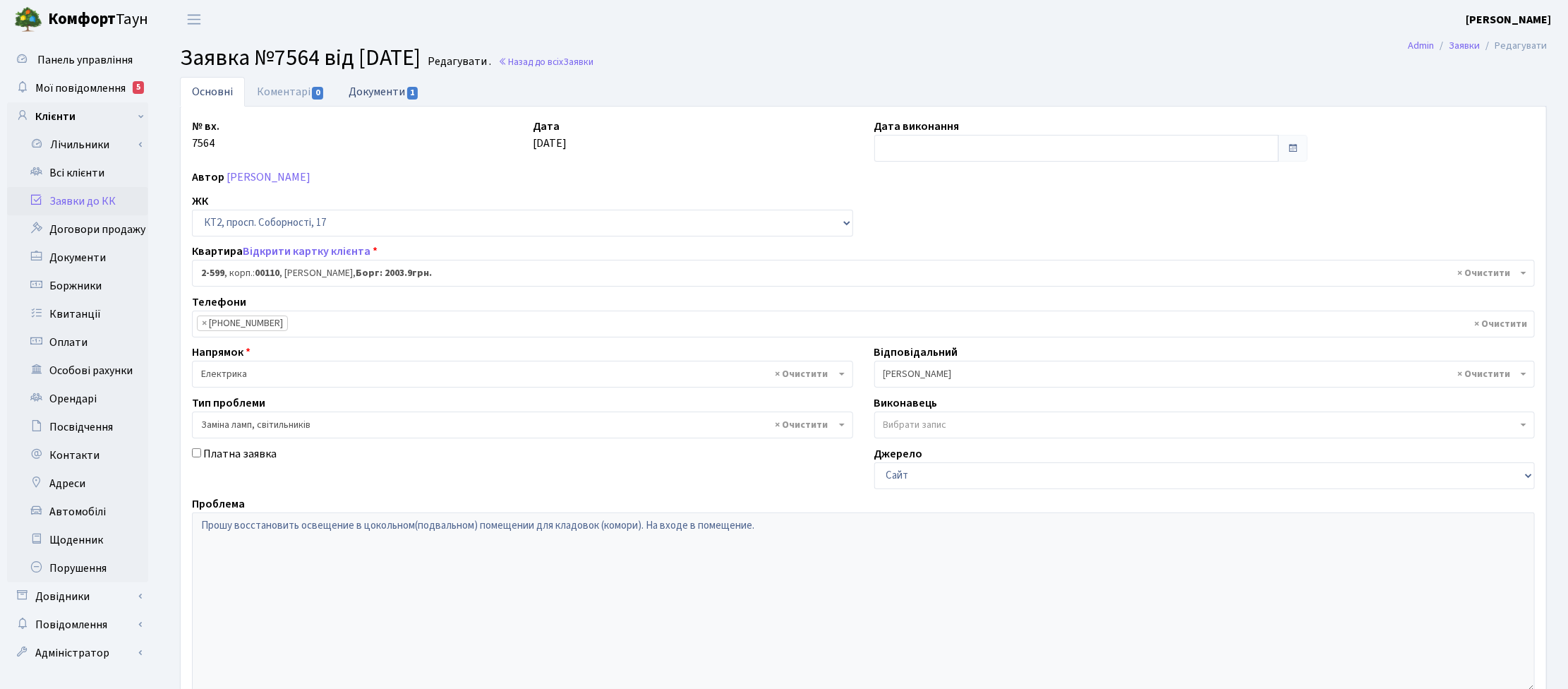
click at [365, 90] on link "Документи 1" at bounding box center [384, 91] width 95 height 29
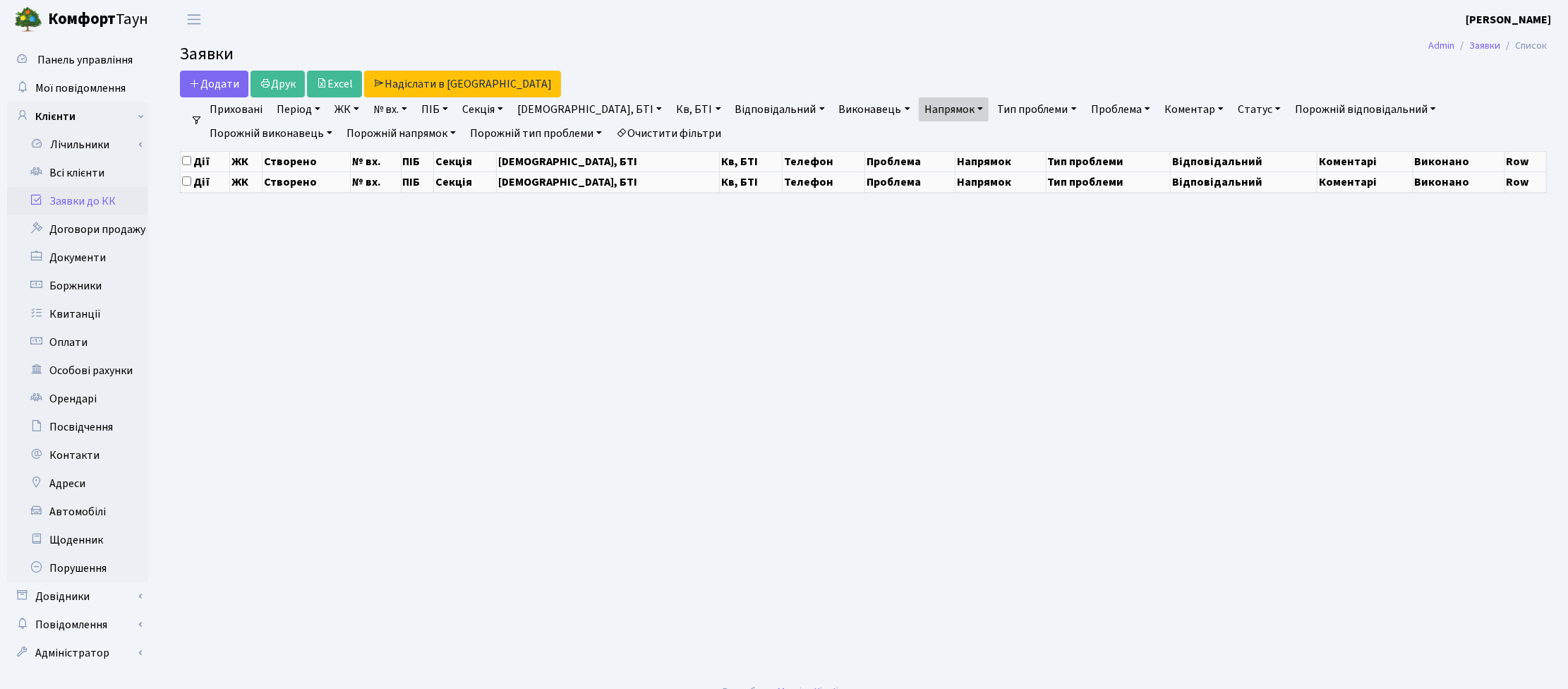
select select "25"
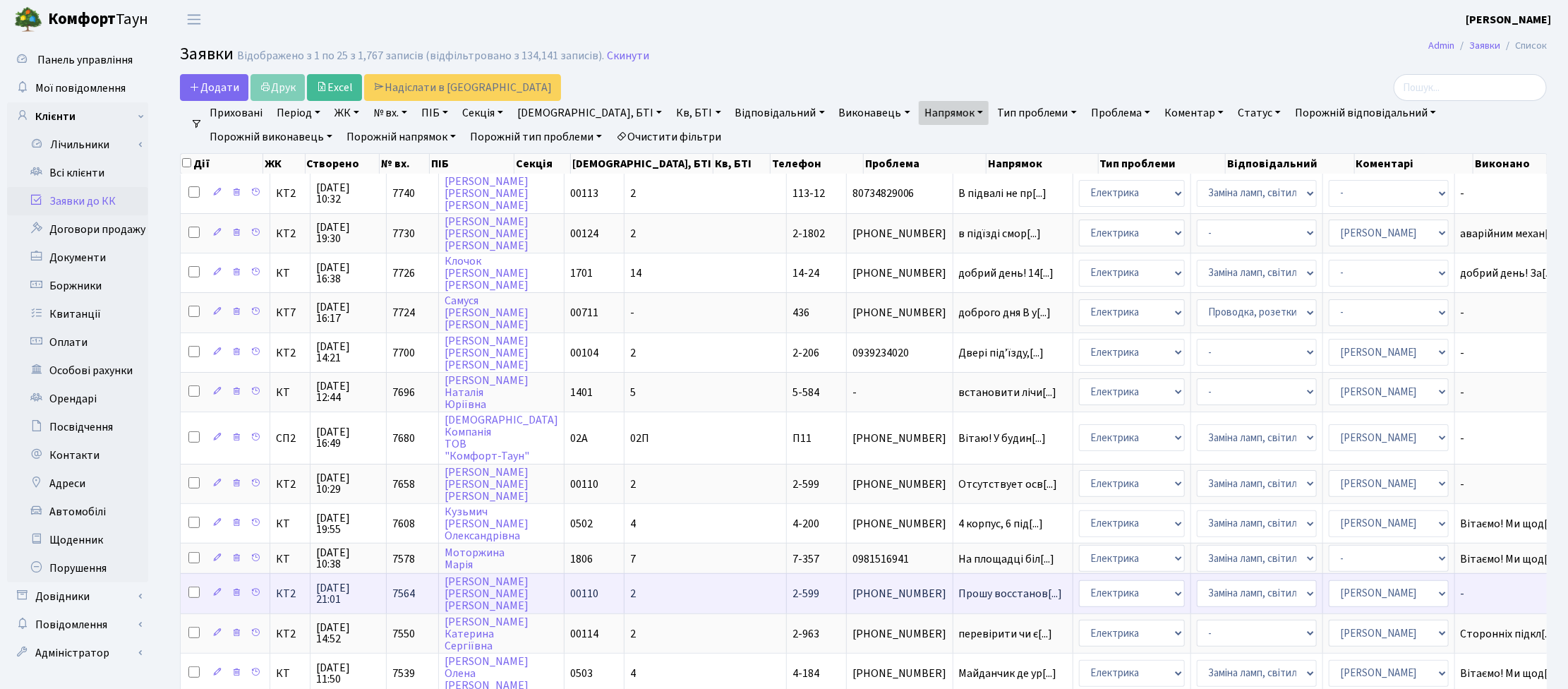
click at [195, 587] on input "checkbox" at bounding box center [194, 592] width 11 height 11
checkbox input "true"
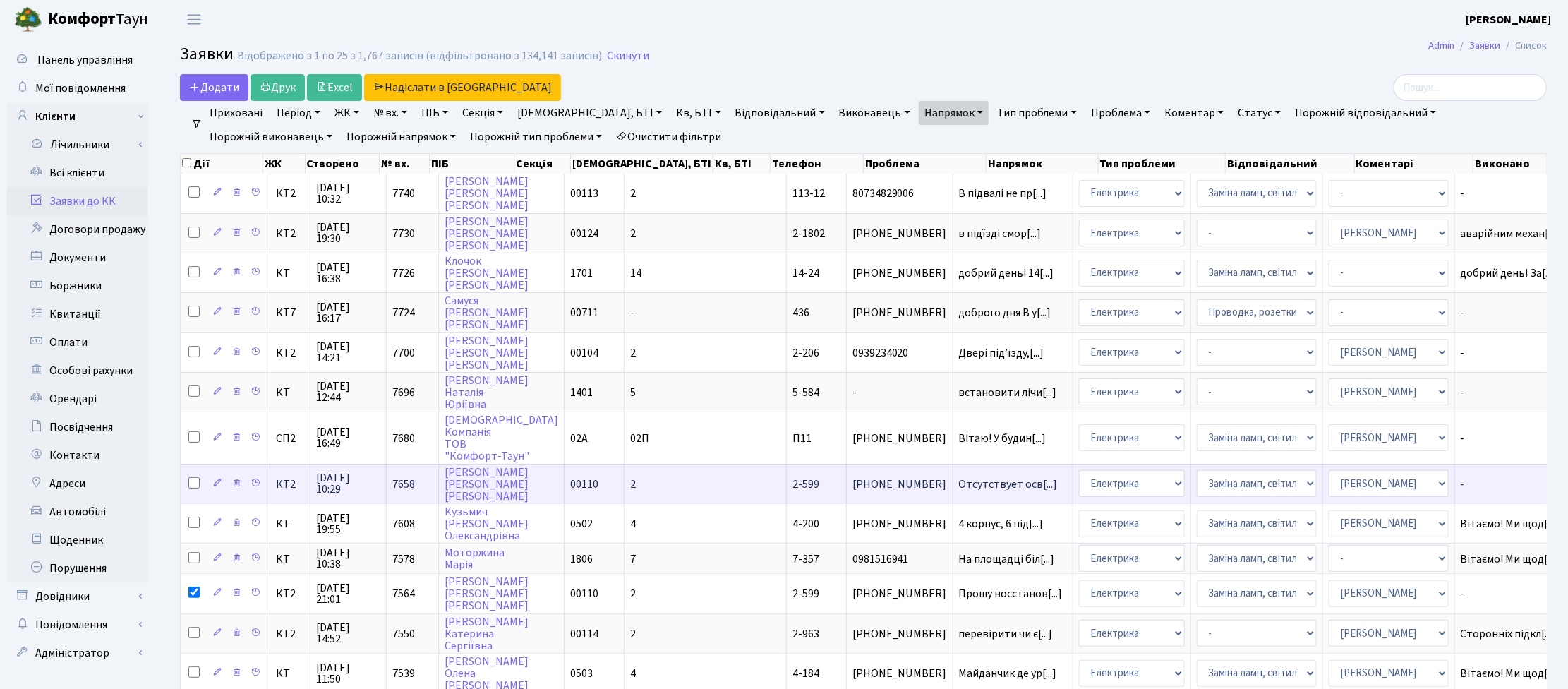
click at [195, 477] on input "checkbox" at bounding box center [194, 483] width 11 height 11
checkbox input "true"
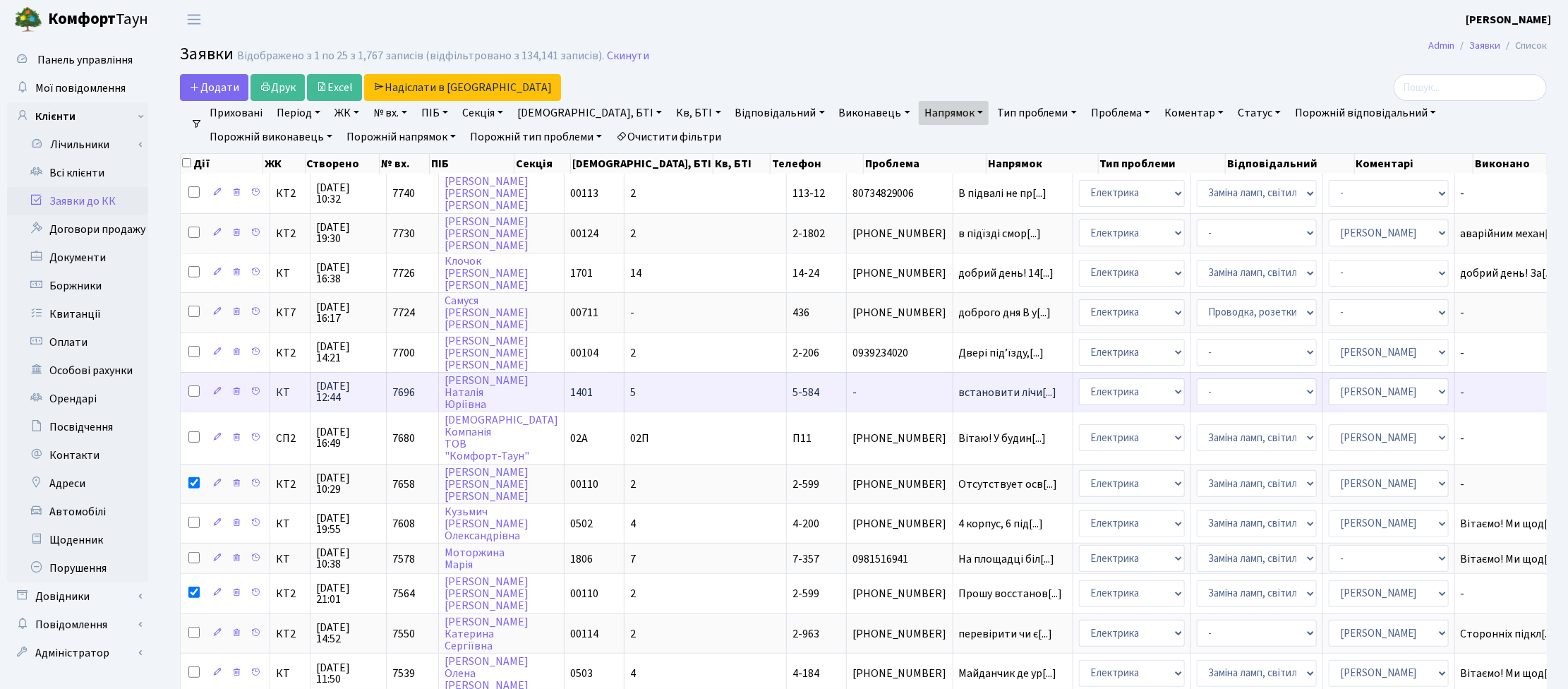
click at [192, 386] on input "checkbox" at bounding box center [194, 391] width 11 height 11
checkbox input "true"
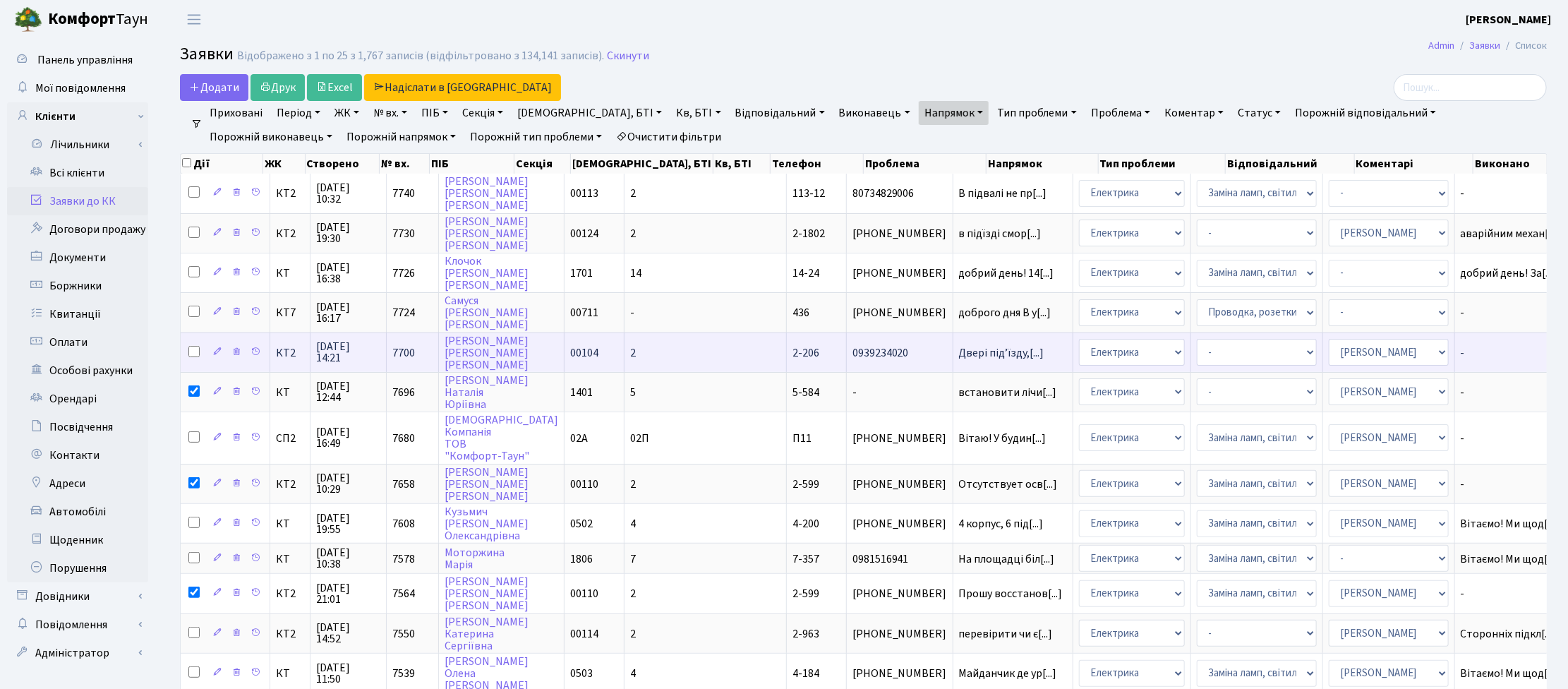
click at [192, 346] on input "checkbox" at bounding box center [194, 351] width 11 height 11
checkbox input "true"
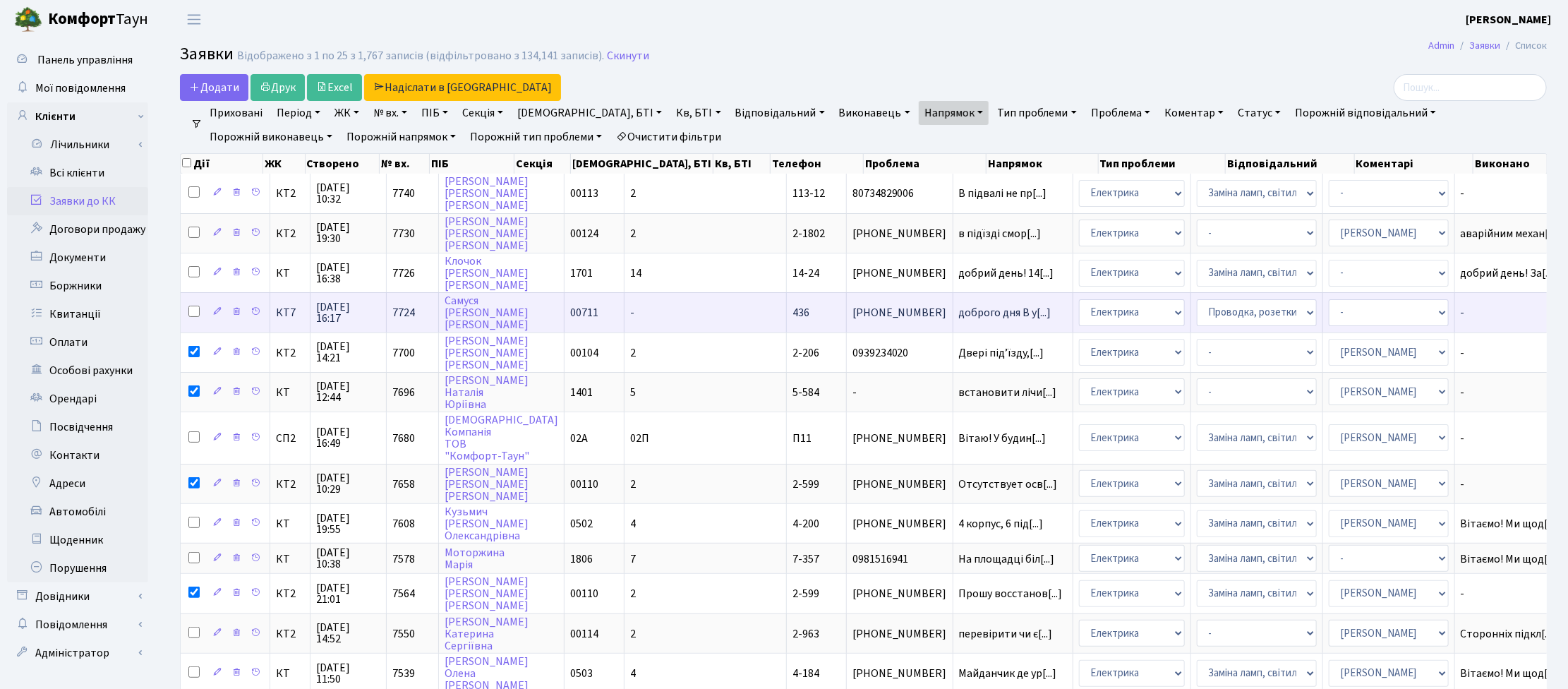
click at [189, 306] on input "checkbox" at bounding box center [194, 311] width 11 height 11
checkbox input "true"
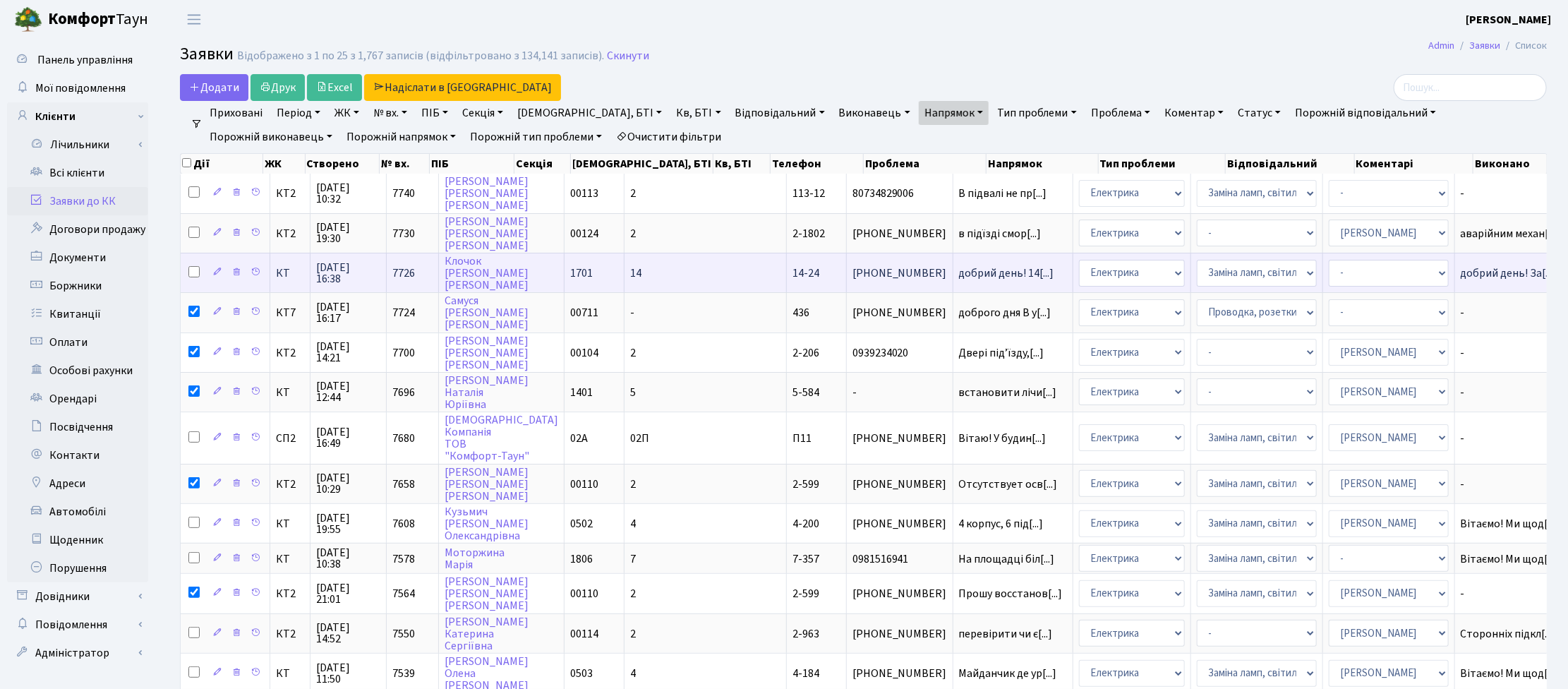
click at [192, 269] on input "checkbox" at bounding box center [194, 272] width 11 height 11
checkbox input "true"
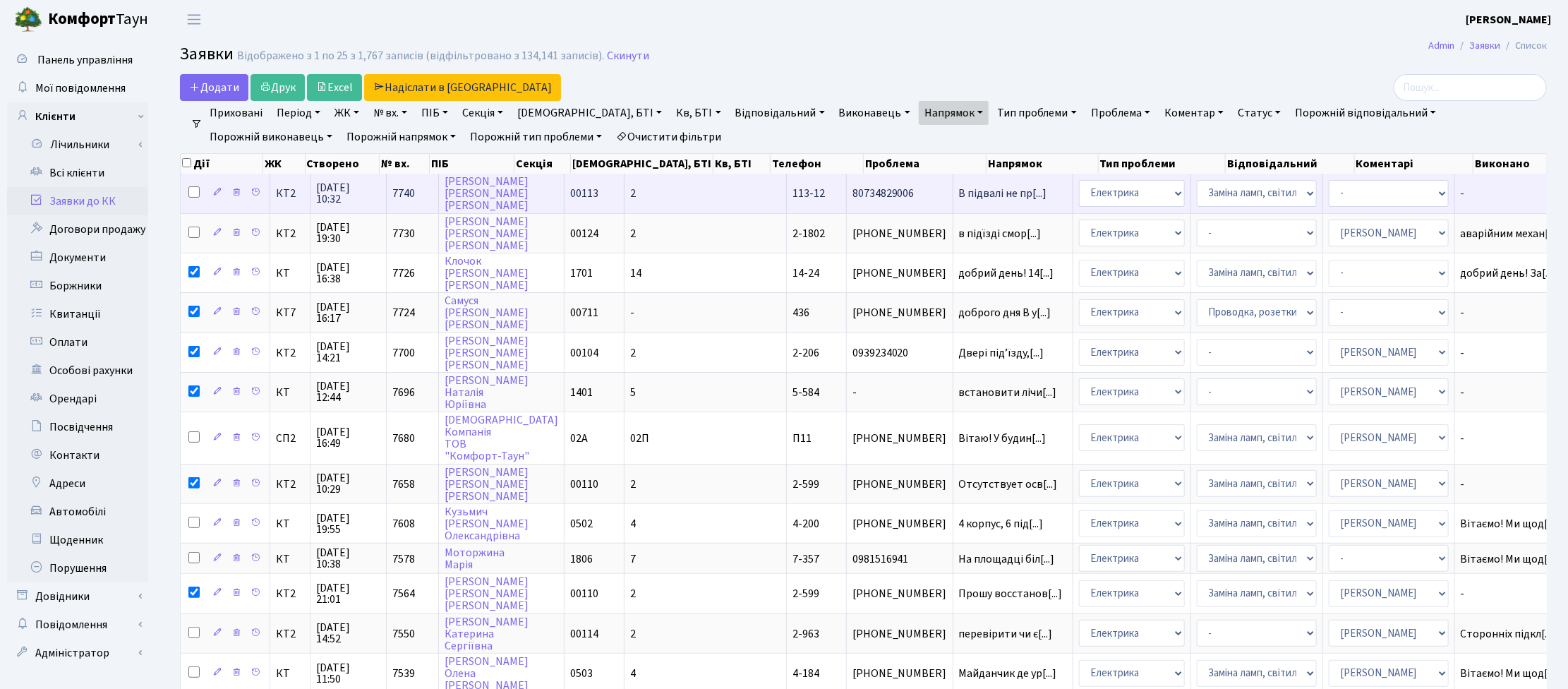
click at [189, 192] on input "checkbox" at bounding box center [194, 192] width 11 height 11
checkbox input "true"
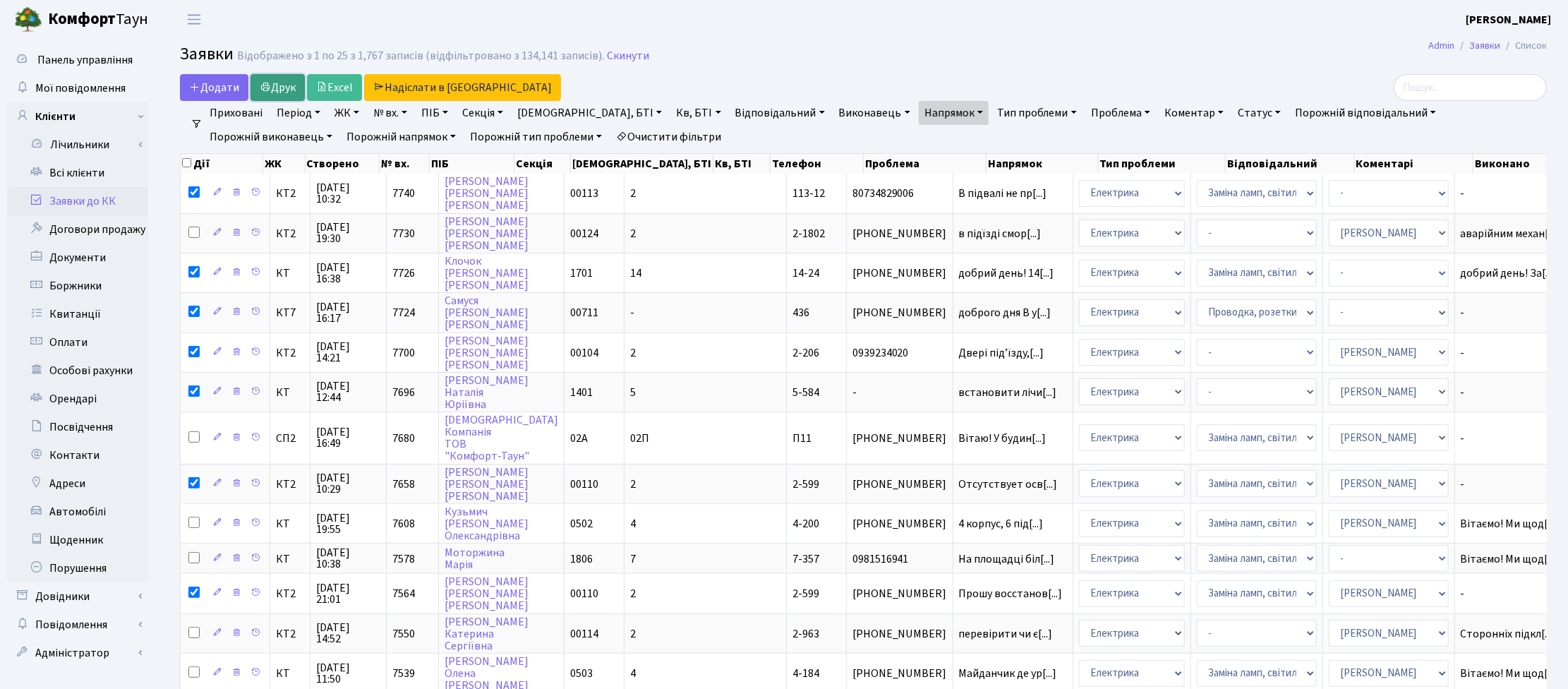
click at [291, 78] on link "Друк" at bounding box center [277, 87] width 54 height 27
